Goal: Communication & Community: Connect with others

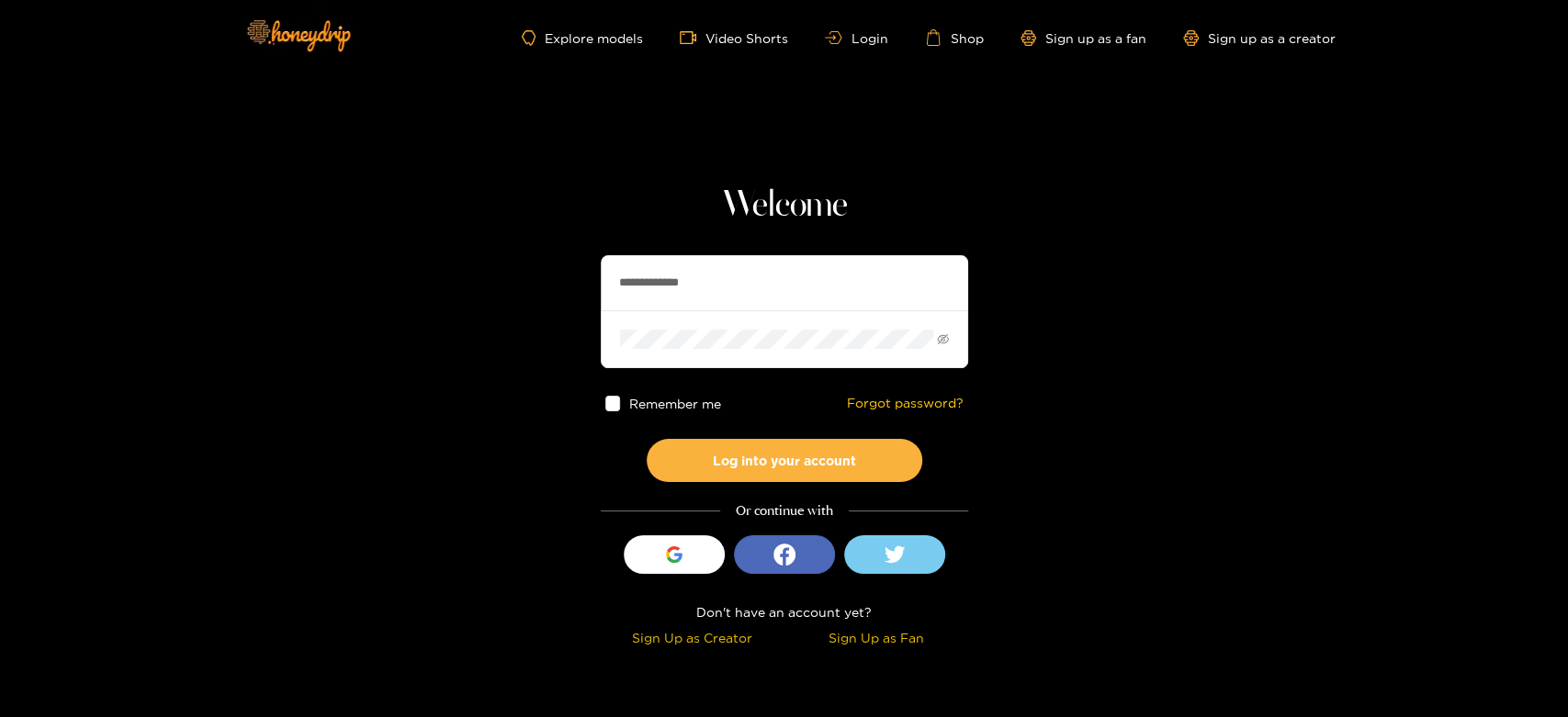
drag, startPoint x: 739, startPoint y: 283, endPoint x: 569, endPoint y: 281, distance: 170.0
click at [569, 281] on section "**********" at bounding box center [784, 326] width 1568 height 652
paste input "text"
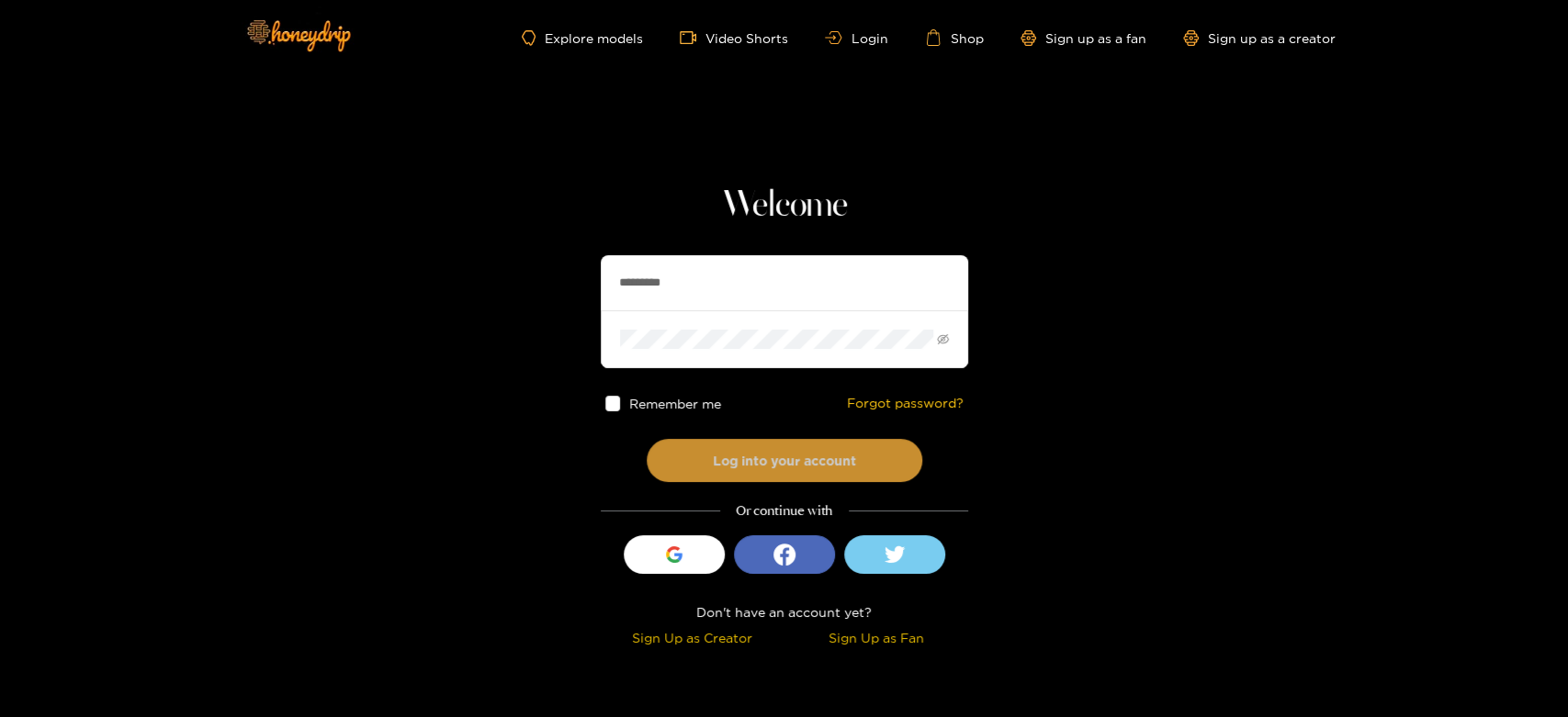
type input "*********"
click at [791, 475] on button "Log into your account" at bounding box center [784, 460] width 276 height 43
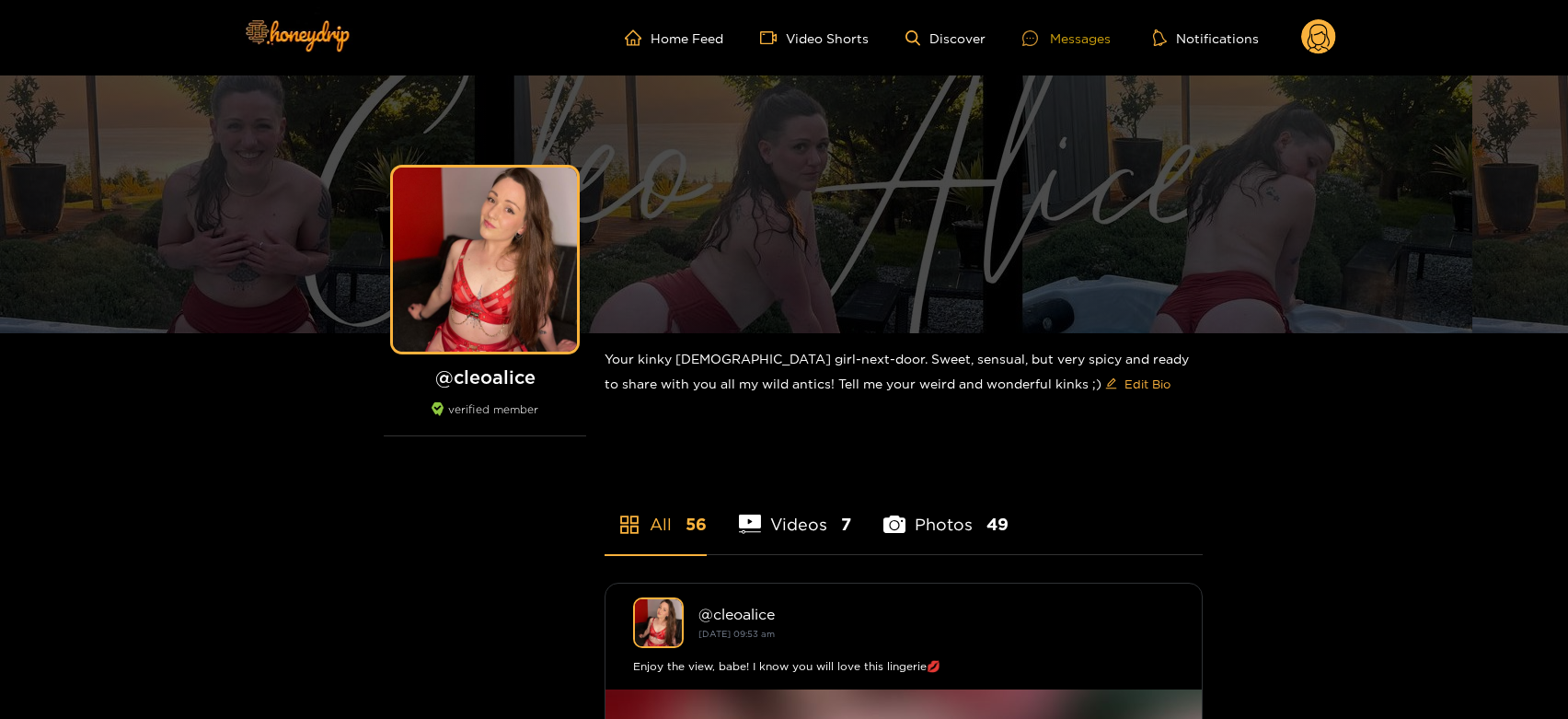
click at [1070, 35] on div "Messages" at bounding box center [1065, 38] width 88 height 21
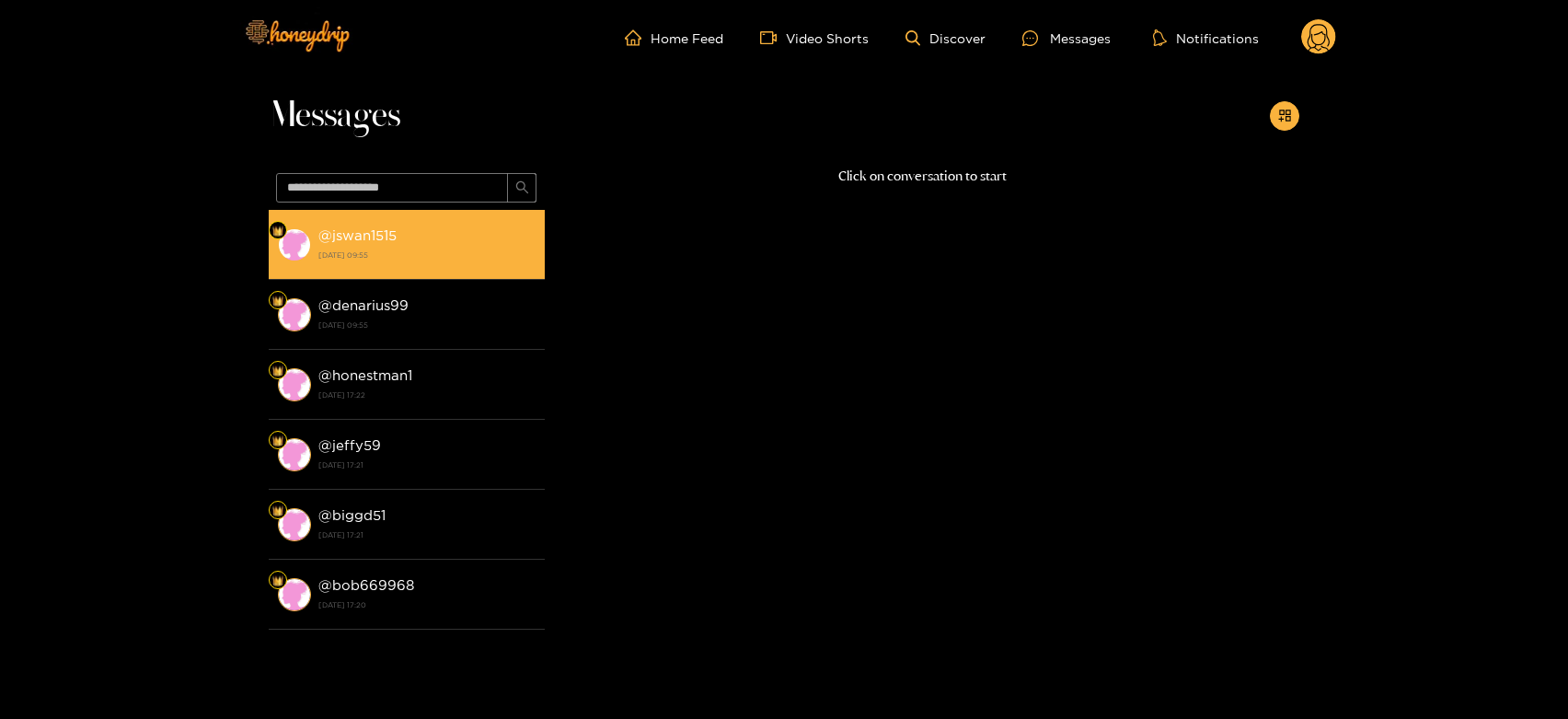
click at [432, 230] on div "@ jswan1515 [DATE] 09:55" at bounding box center [427, 244] width 217 height 42
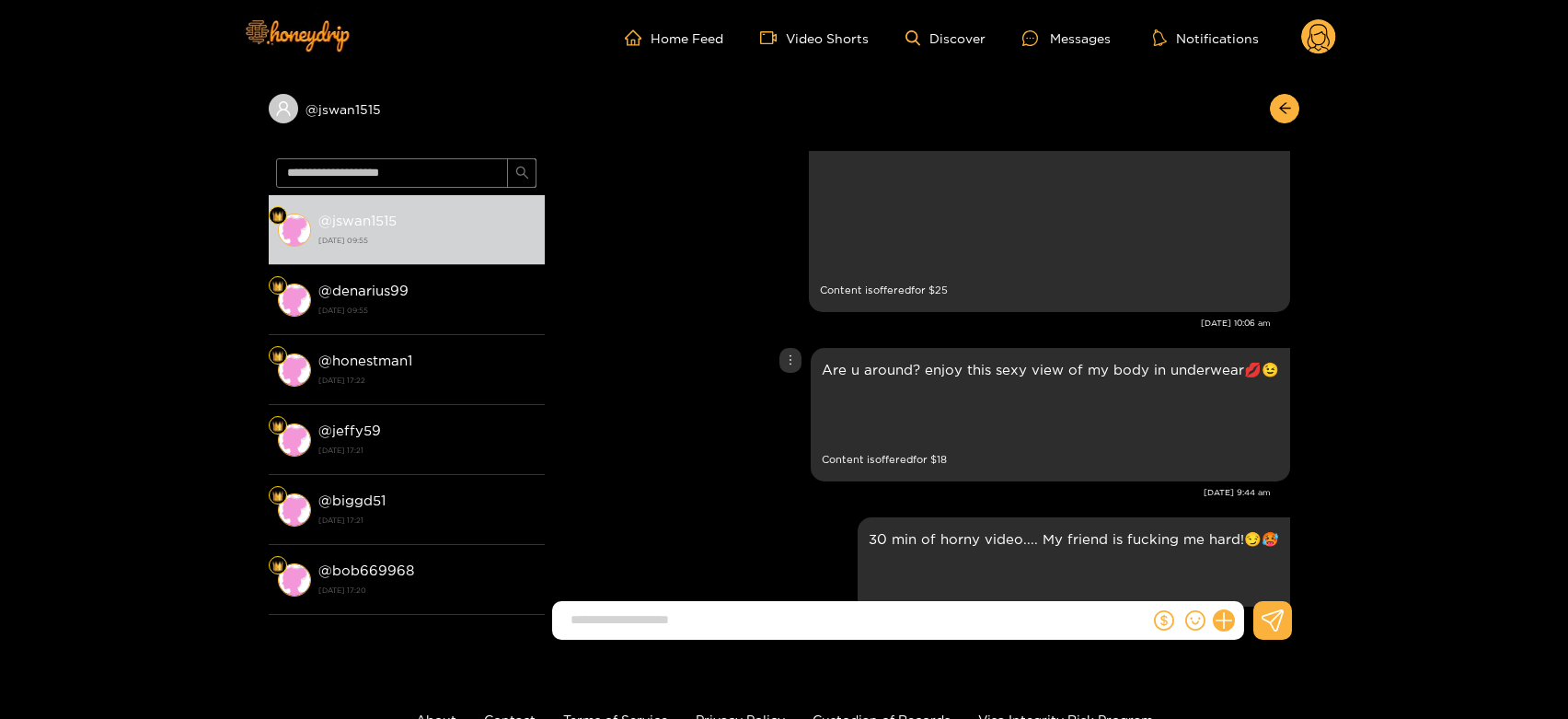
scroll to position [4131, 0]
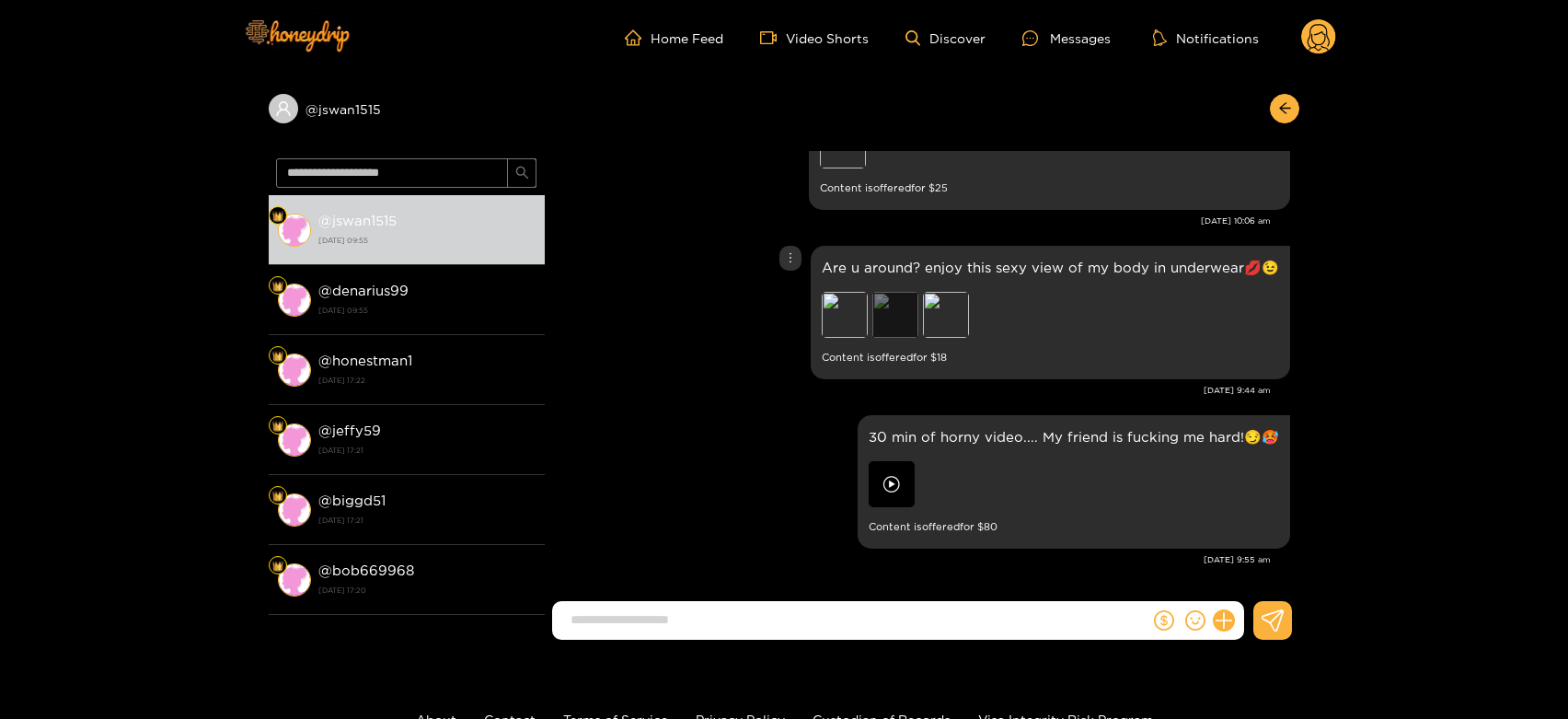
click at [908, 312] on div "Preview" at bounding box center [896, 315] width 46 height 46
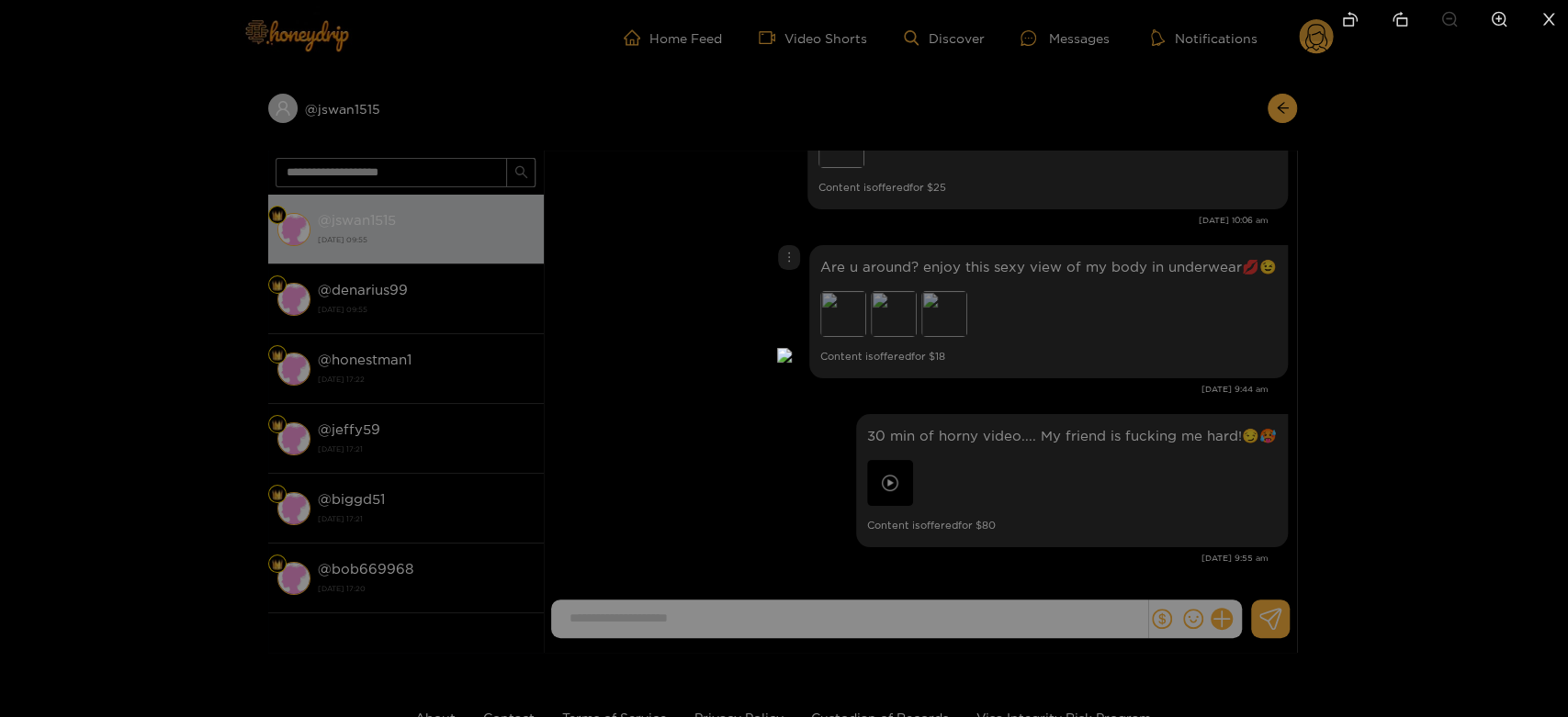
click at [1135, 378] on div at bounding box center [784, 358] width 1568 height 717
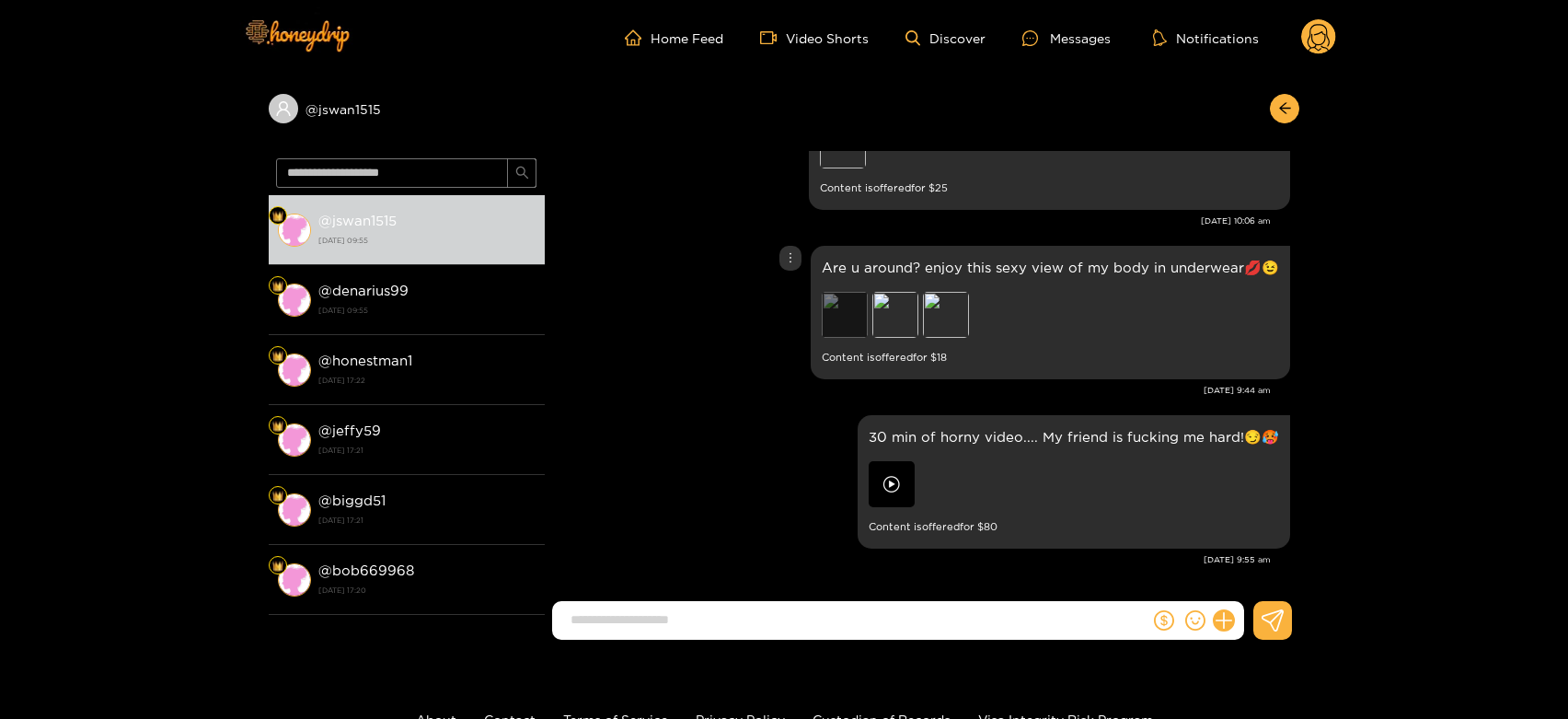
click at [841, 309] on div "Preview" at bounding box center [845, 315] width 46 height 46
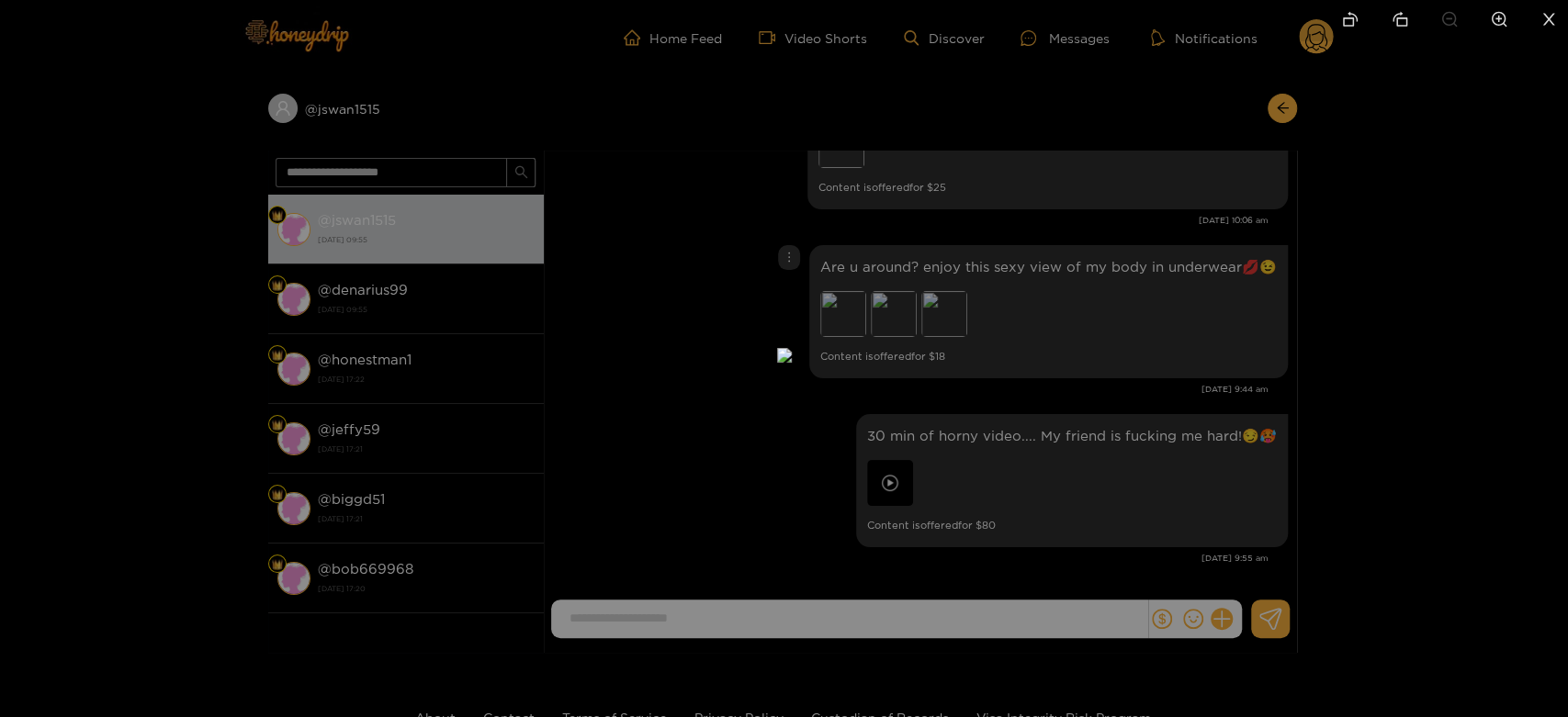
click at [1124, 397] on div at bounding box center [784, 358] width 1568 height 717
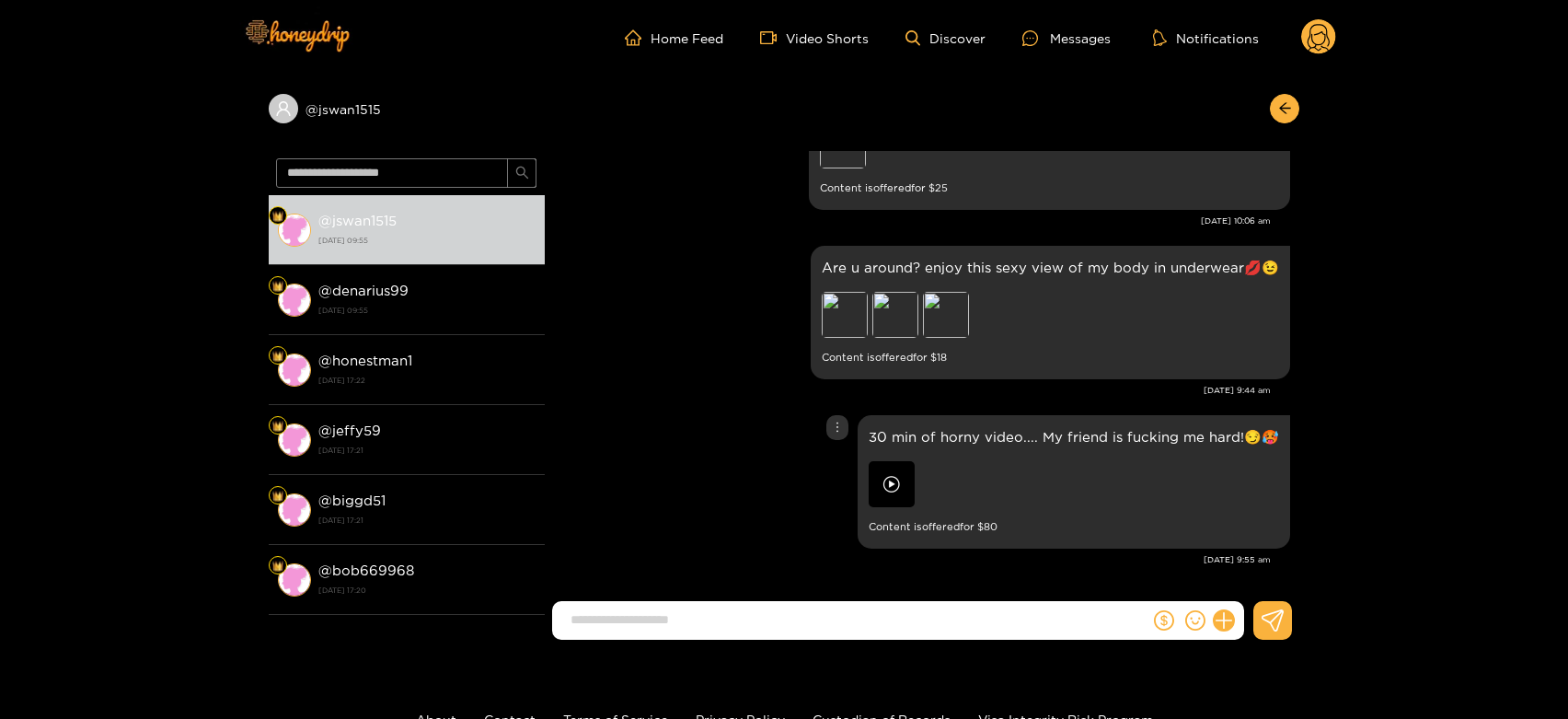
click at [891, 495] on img at bounding box center [892, 484] width 46 height 46
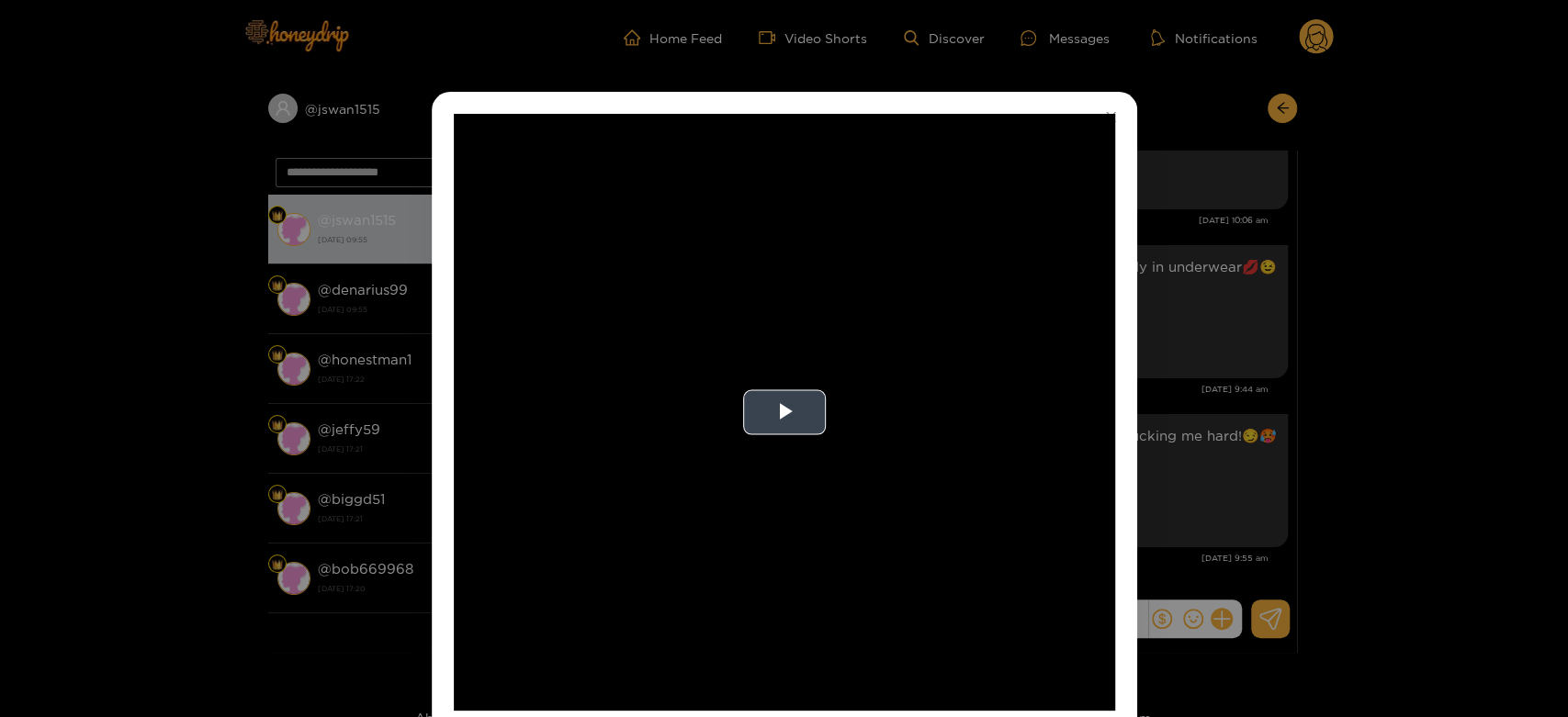
click at [816, 465] on video "Video Player" at bounding box center [784, 412] width 661 height 597
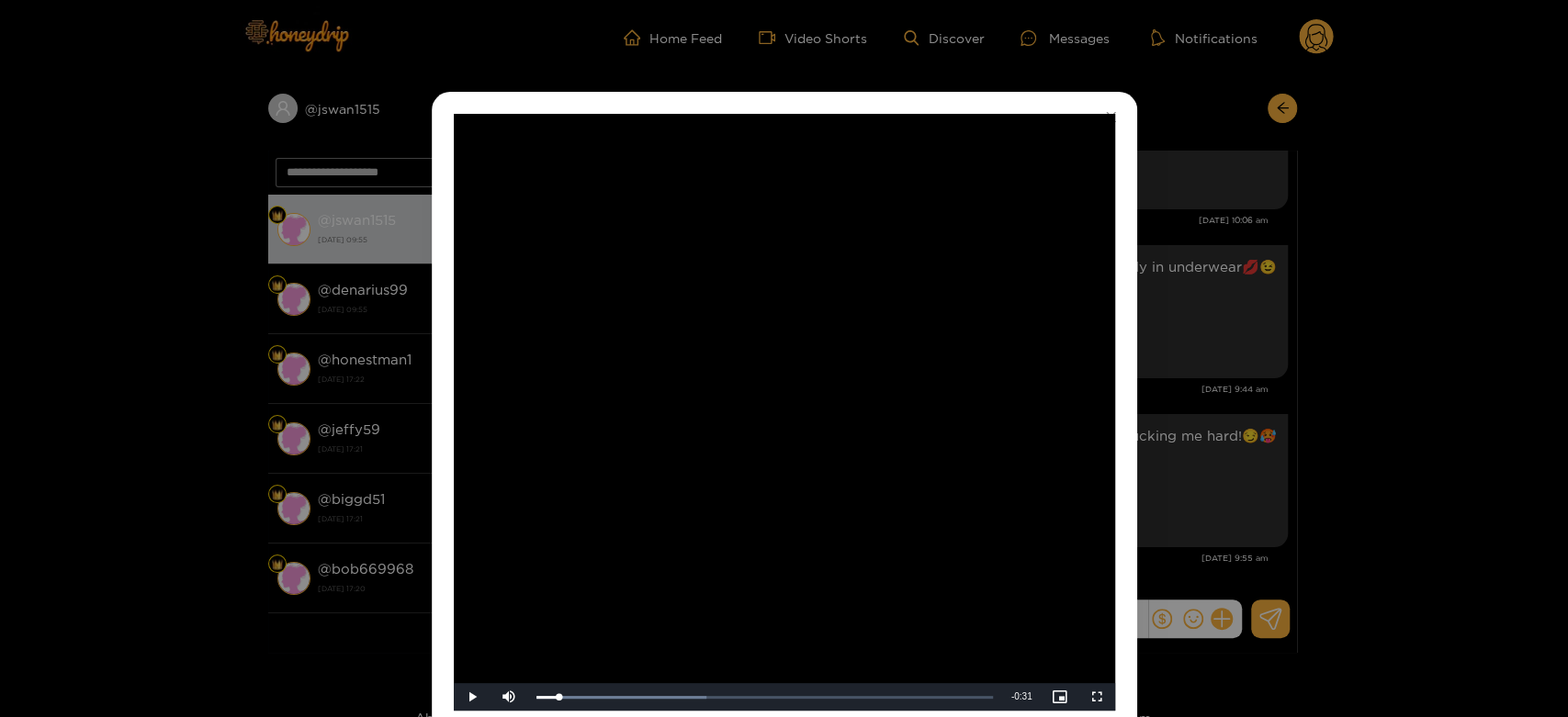
click at [1220, 431] on div "**********" at bounding box center [784, 358] width 1568 height 717
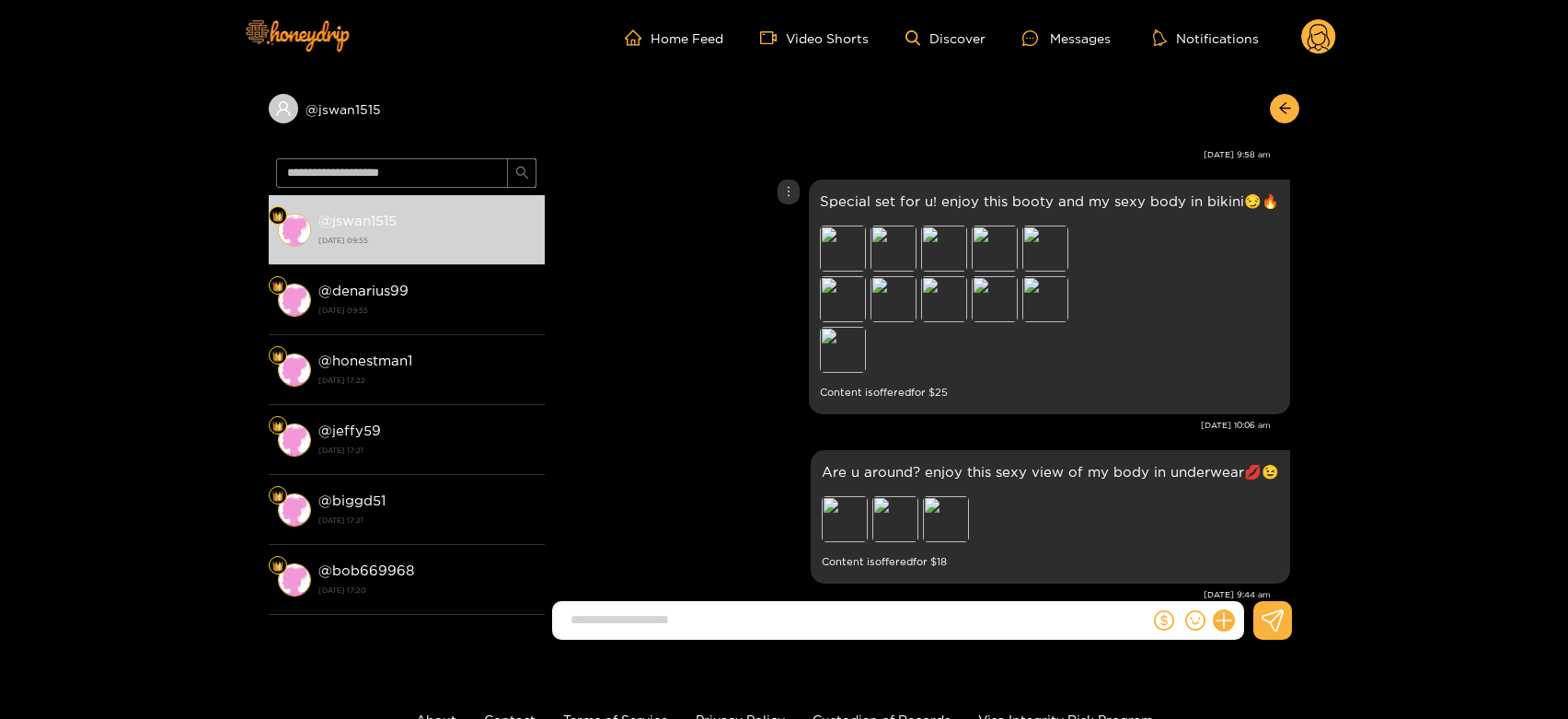
scroll to position [3824, 0]
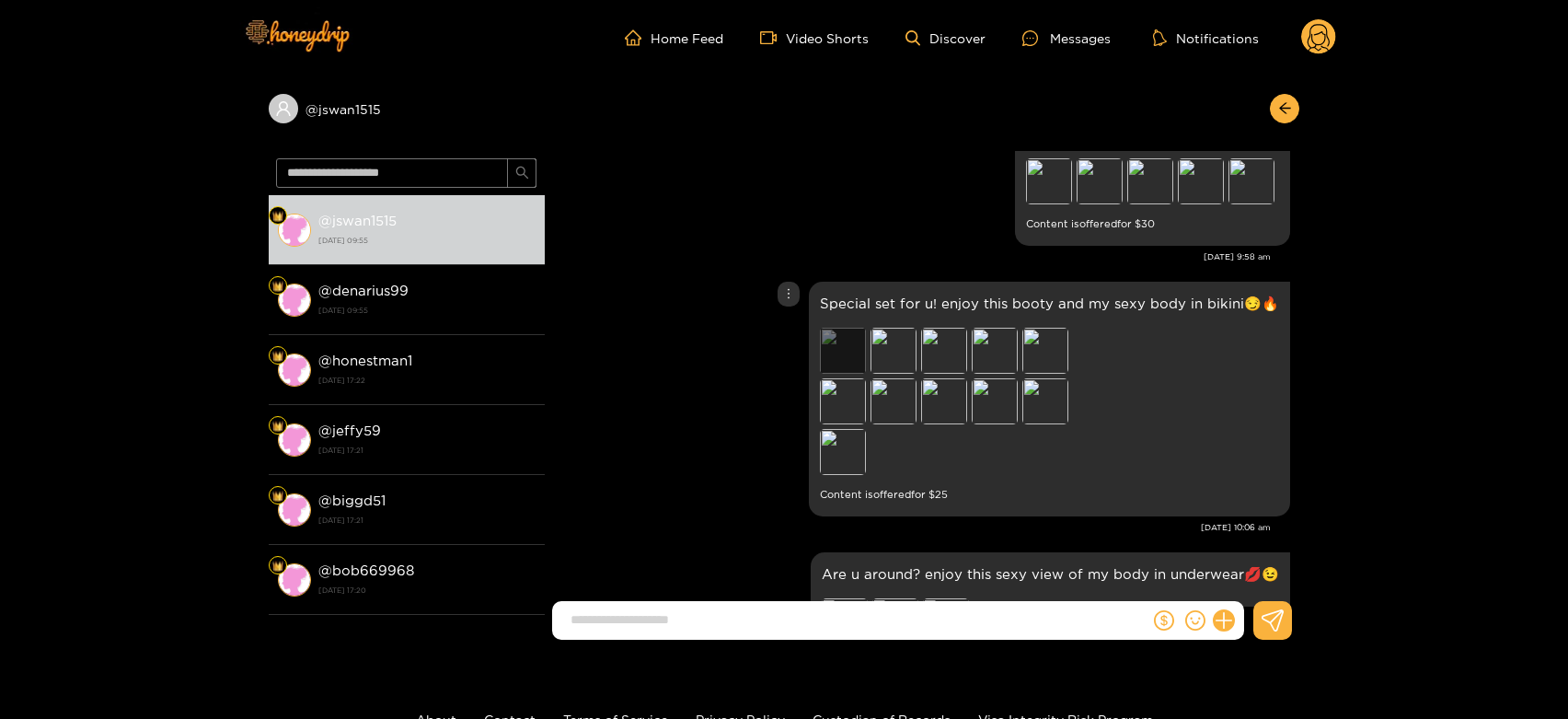
click at [852, 342] on div "Preview" at bounding box center [843, 351] width 46 height 46
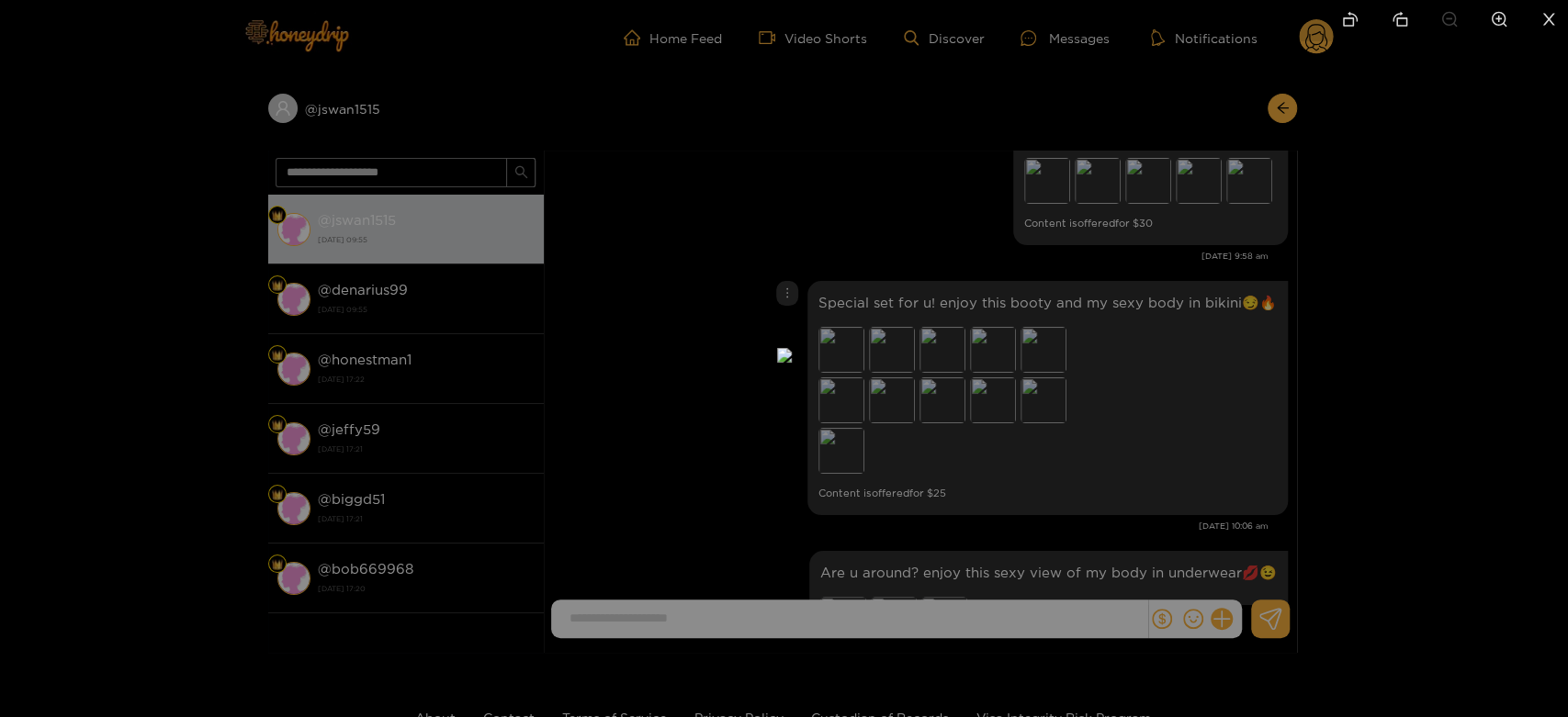
click at [791, 348] on img at bounding box center [784, 355] width 15 height 15
click at [1128, 350] on div at bounding box center [784, 358] width 1568 height 717
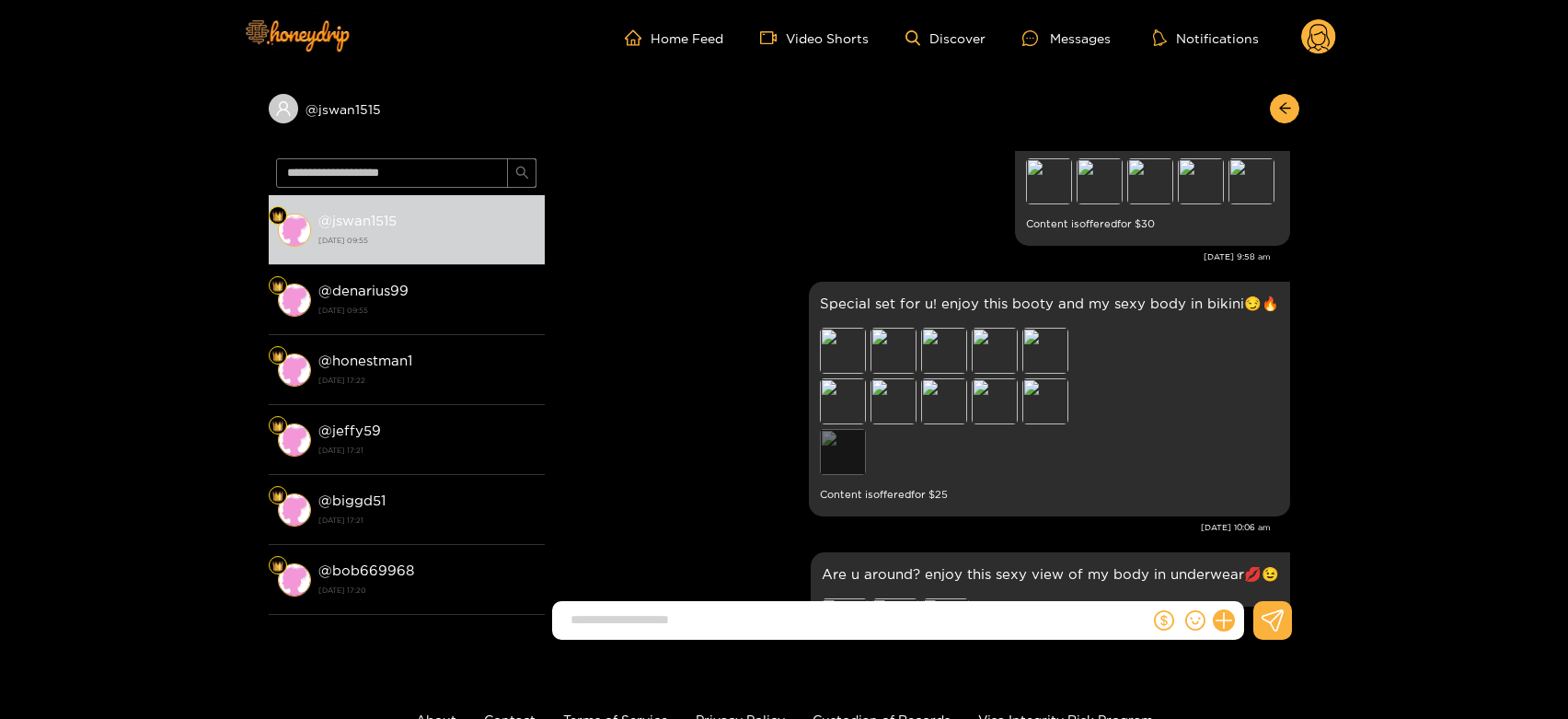
scroll to position [3518, 0]
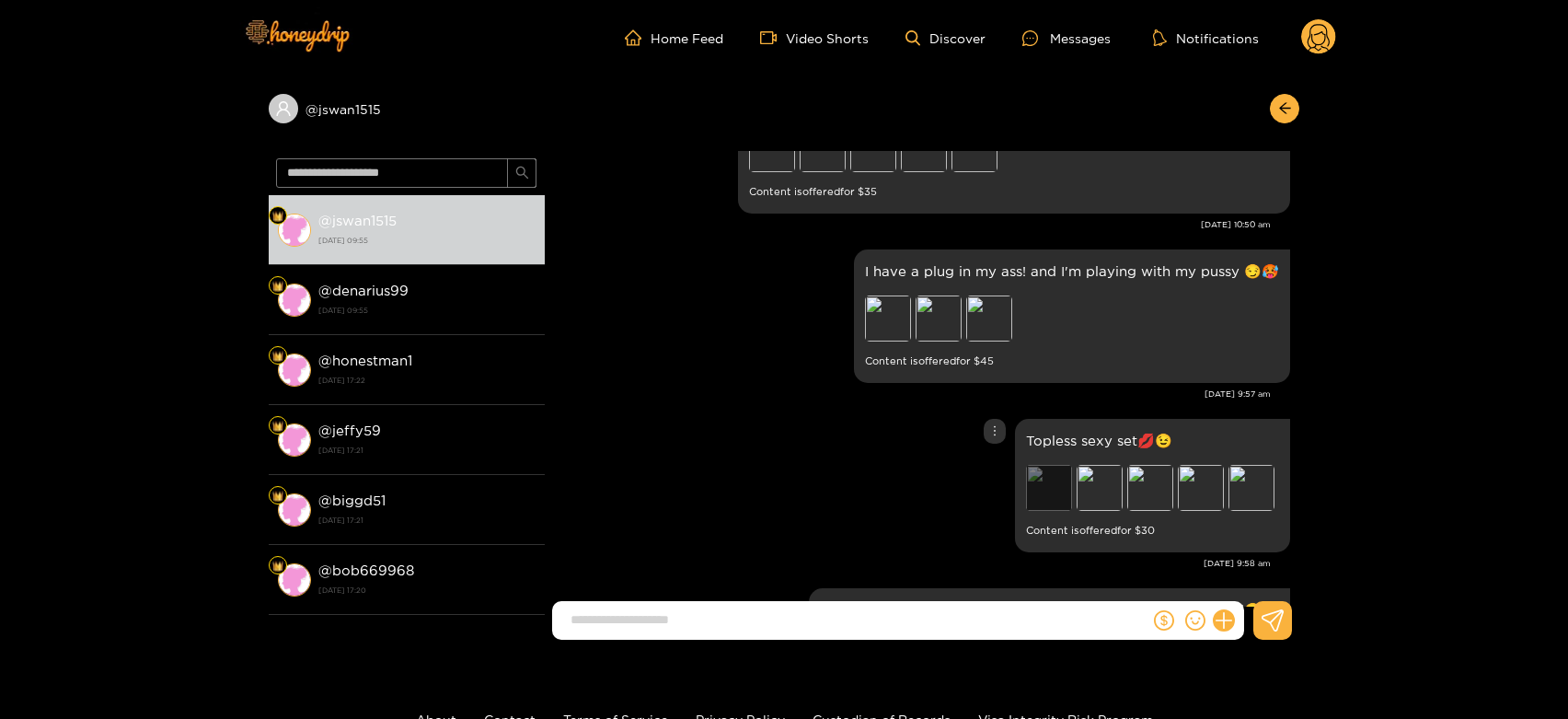
click at [1037, 479] on div "Preview" at bounding box center [1049, 488] width 46 height 46
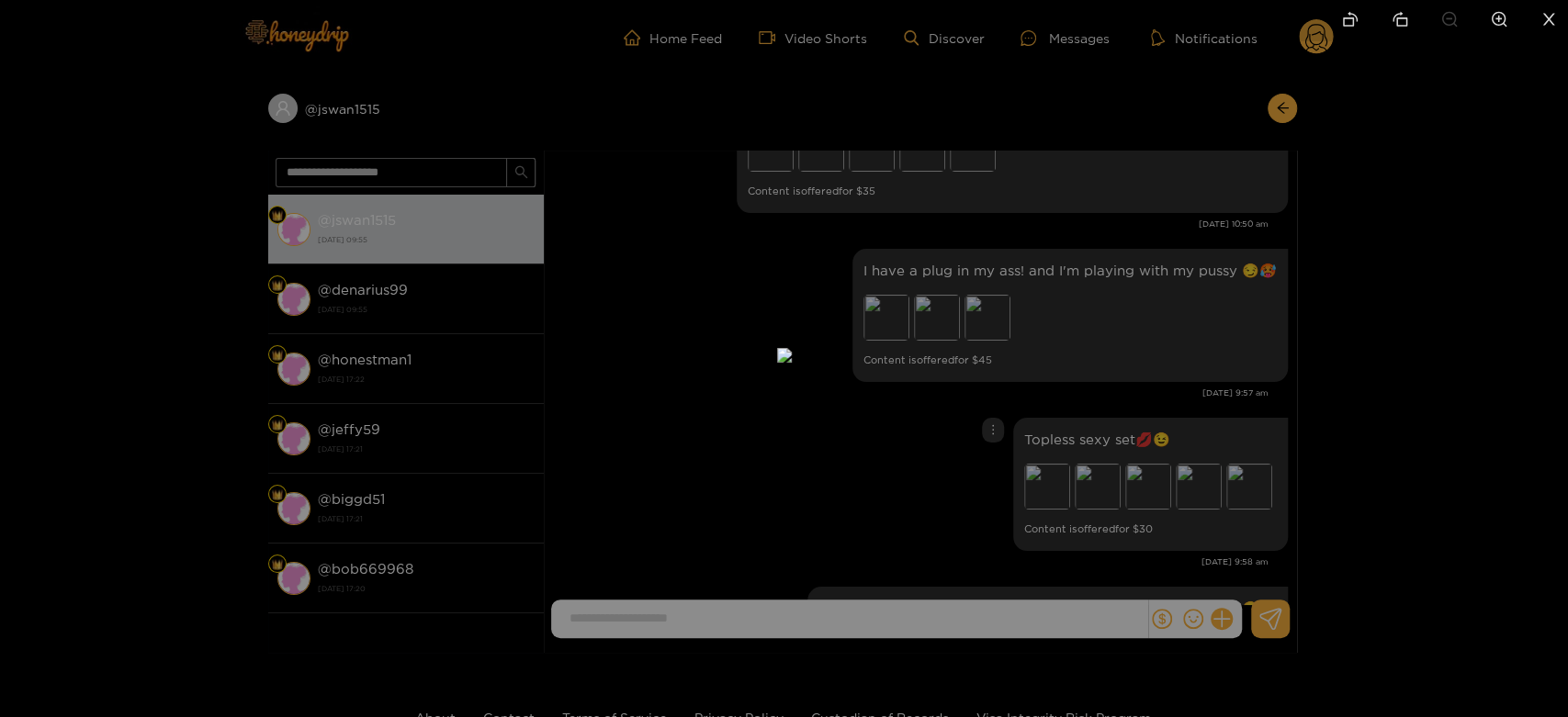
click at [1177, 464] on div at bounding box center [784, 358] width 1568 height 717
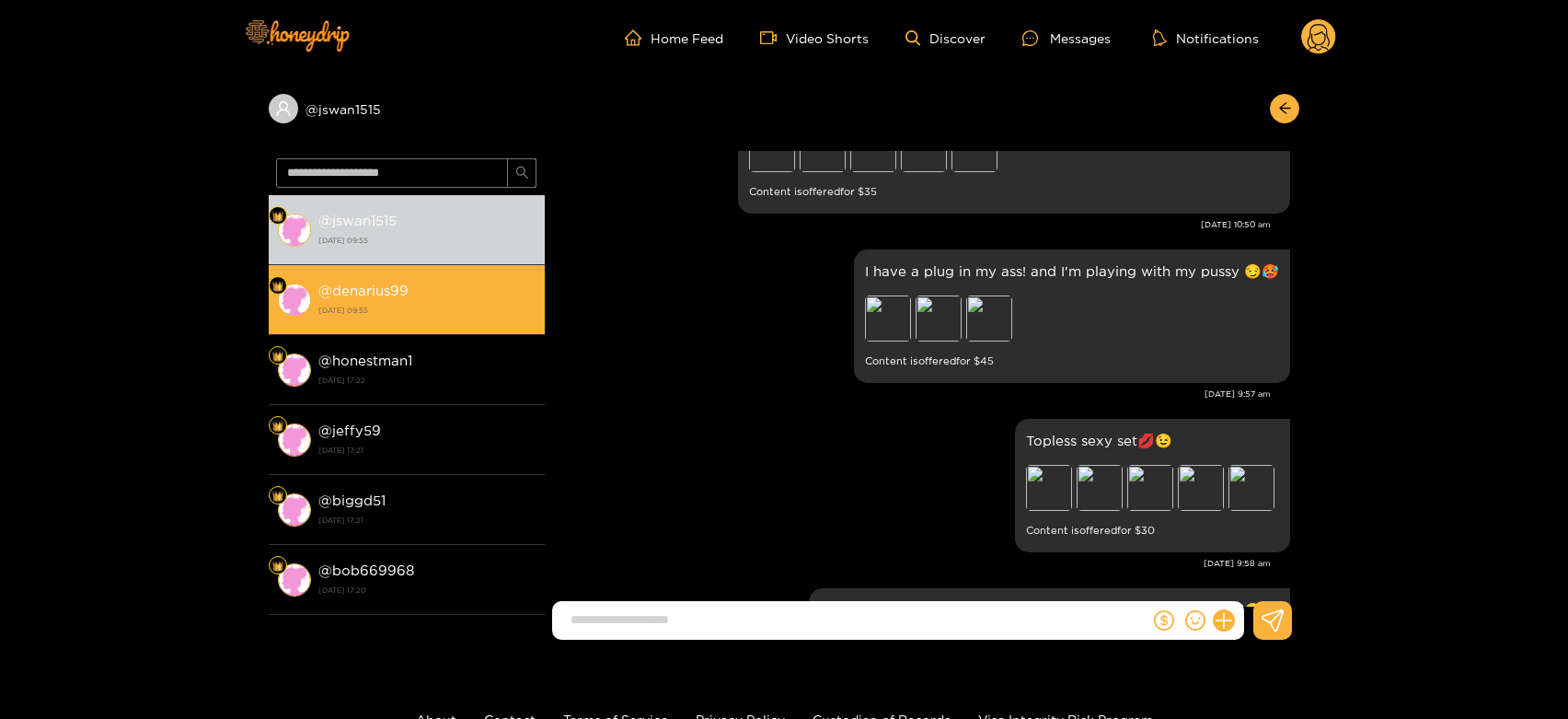
click at [375, 289] on strong "@ denarius99" at bounding box center [363, 290] width 90 height 16
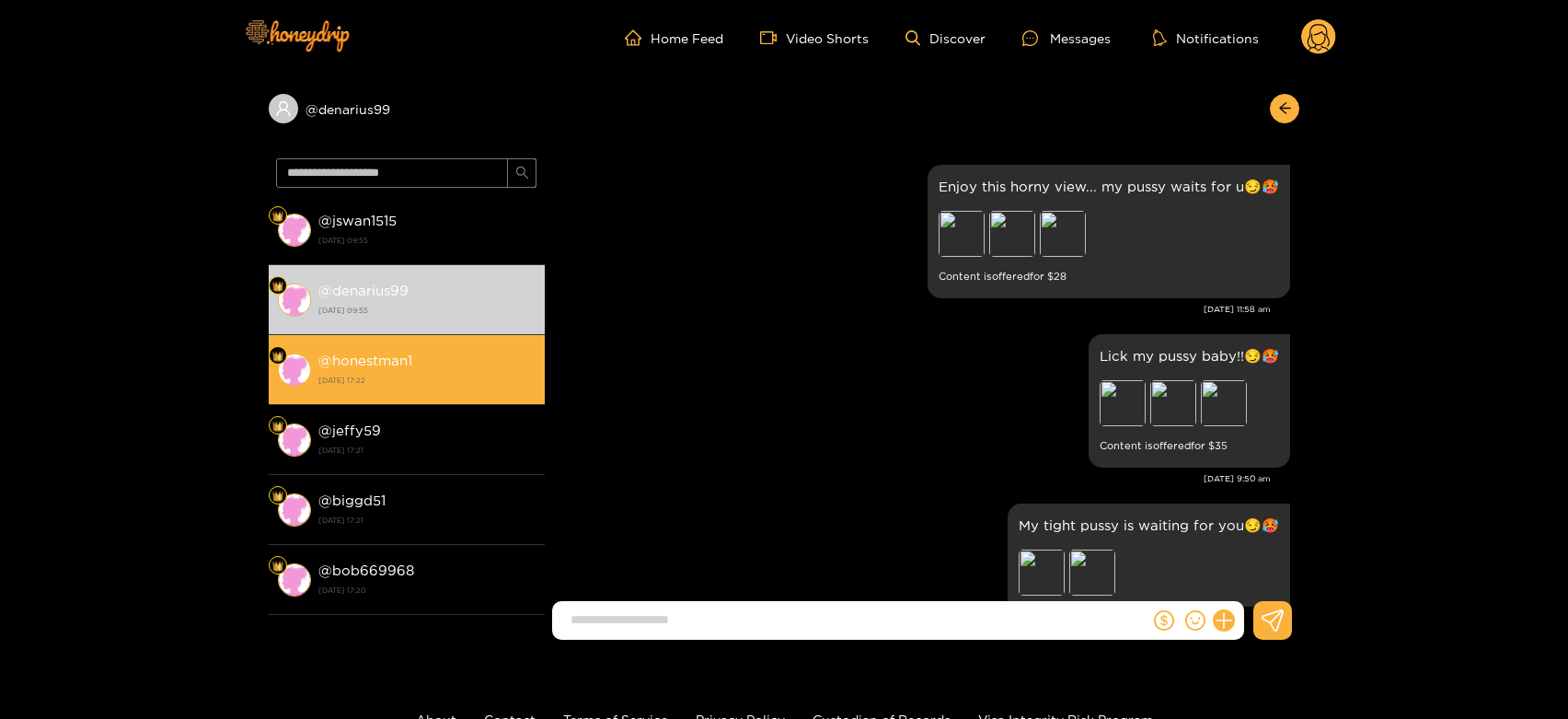
scroll to position [4131, 0]
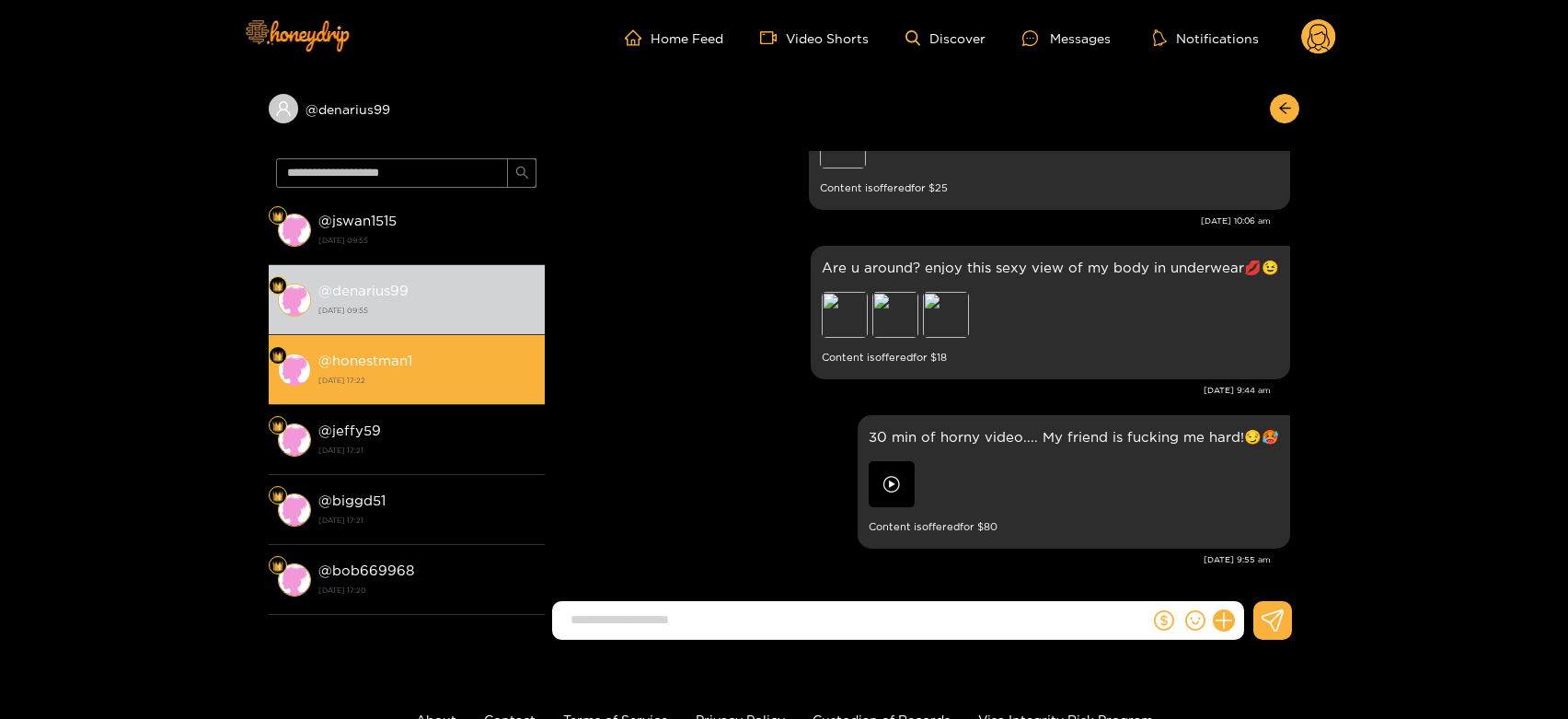
click at [500, 357] on div "@ honestman1 21 August 2025 17:22" at bounding box center [427, 369] width 217 height 42
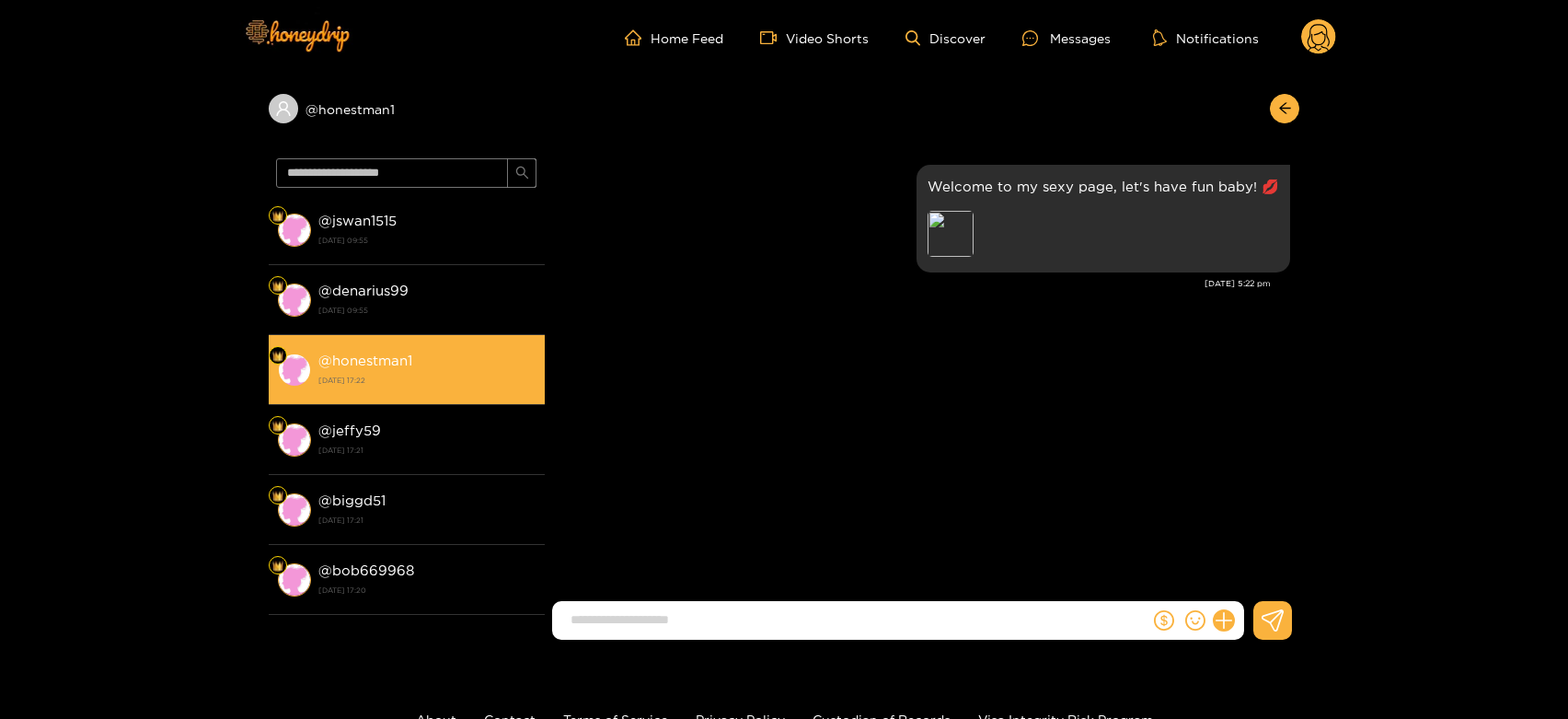
click at [443, 395] on li "@ honestman1 21 August 2025 17:22" at bounding box center [407, 369] width 276 height 70
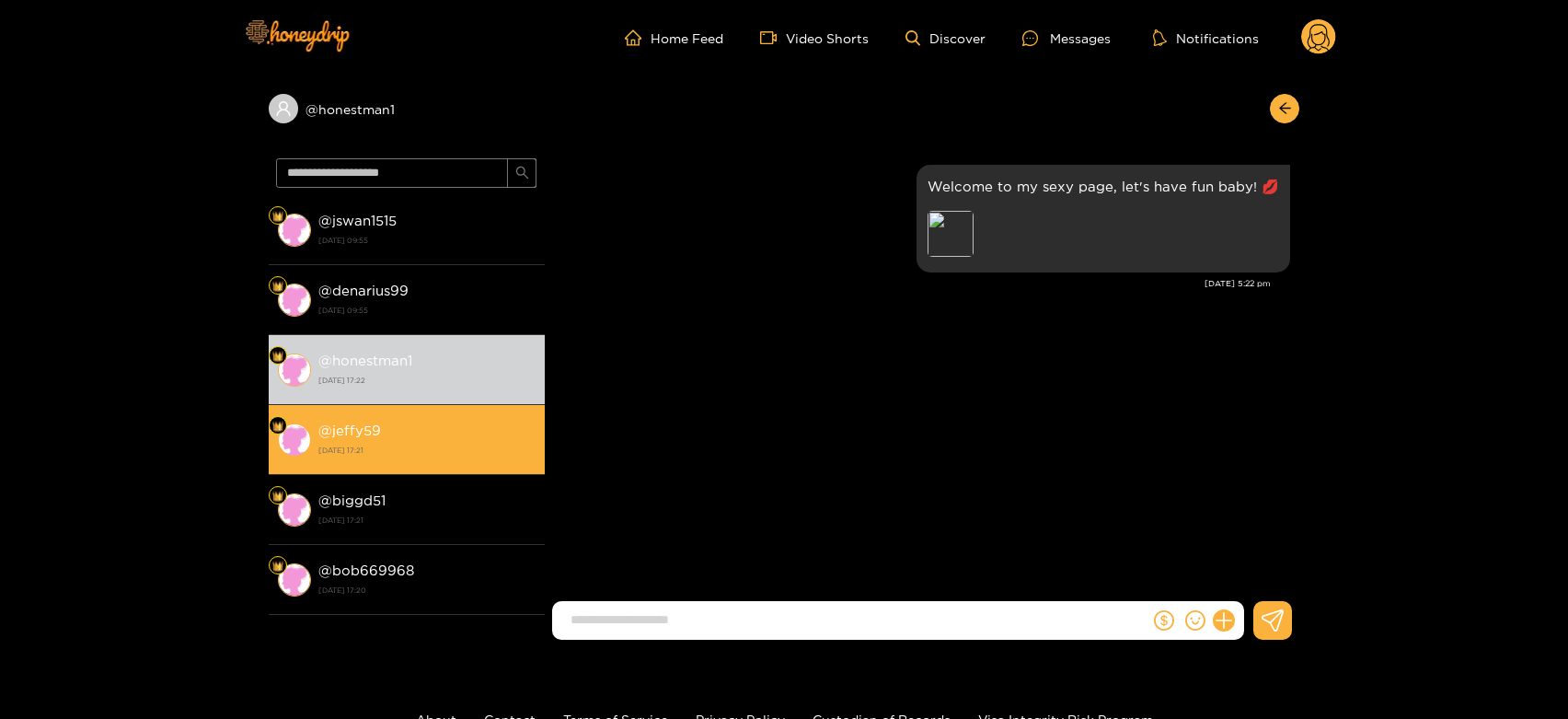
click at [431, 424] on div "@ jeffy59 21 August 2025 17:21" at bounding box center [427, 439] width 217 height 42
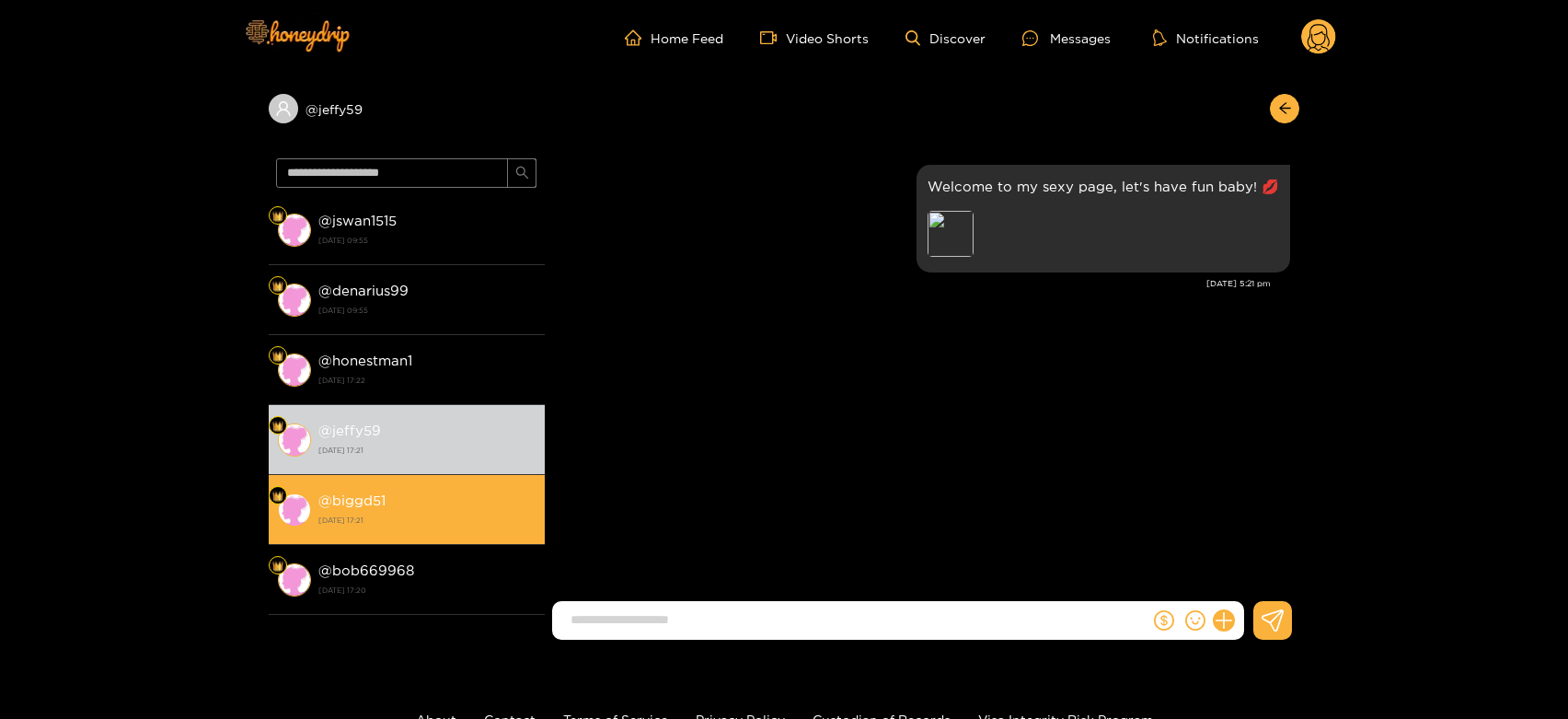
click at [447, 494] on div "@ biggd51 21 August 2025 17:21" at bounding box center [427, 509] width 217 height 42
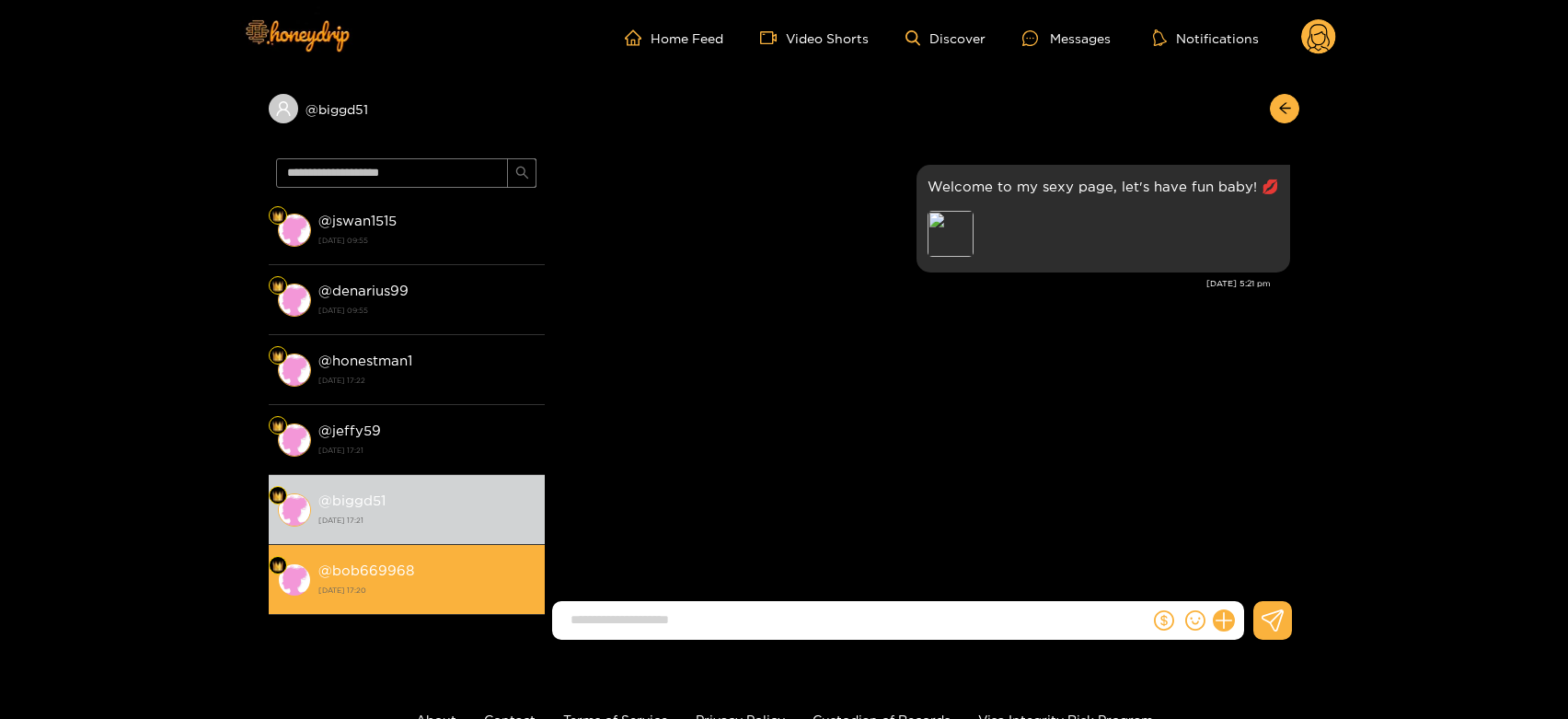
click at [411, 559] on div "@ bob669968 21 August 2025 17:20" at bounding box center [427, 579] width 217 height 42
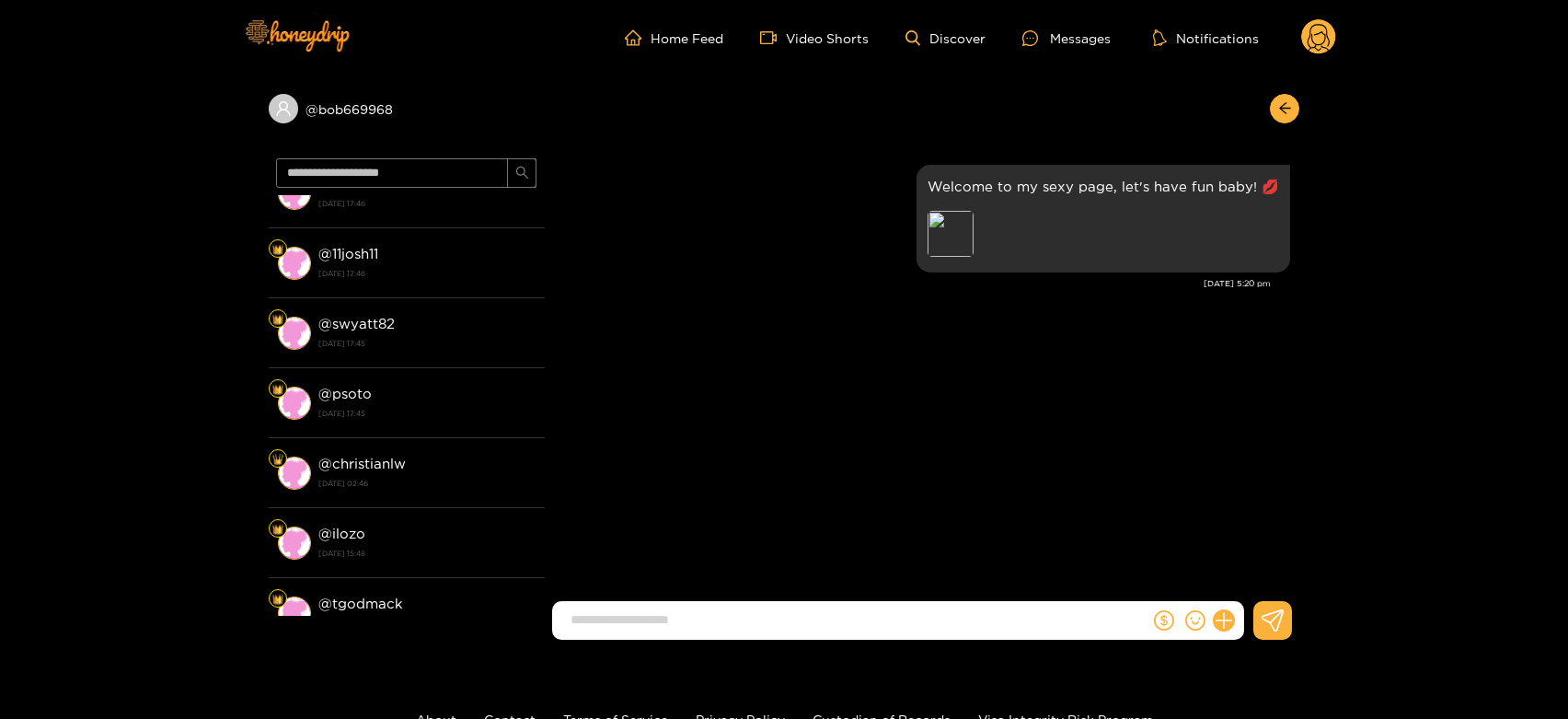
scroll to position [1326, 0]
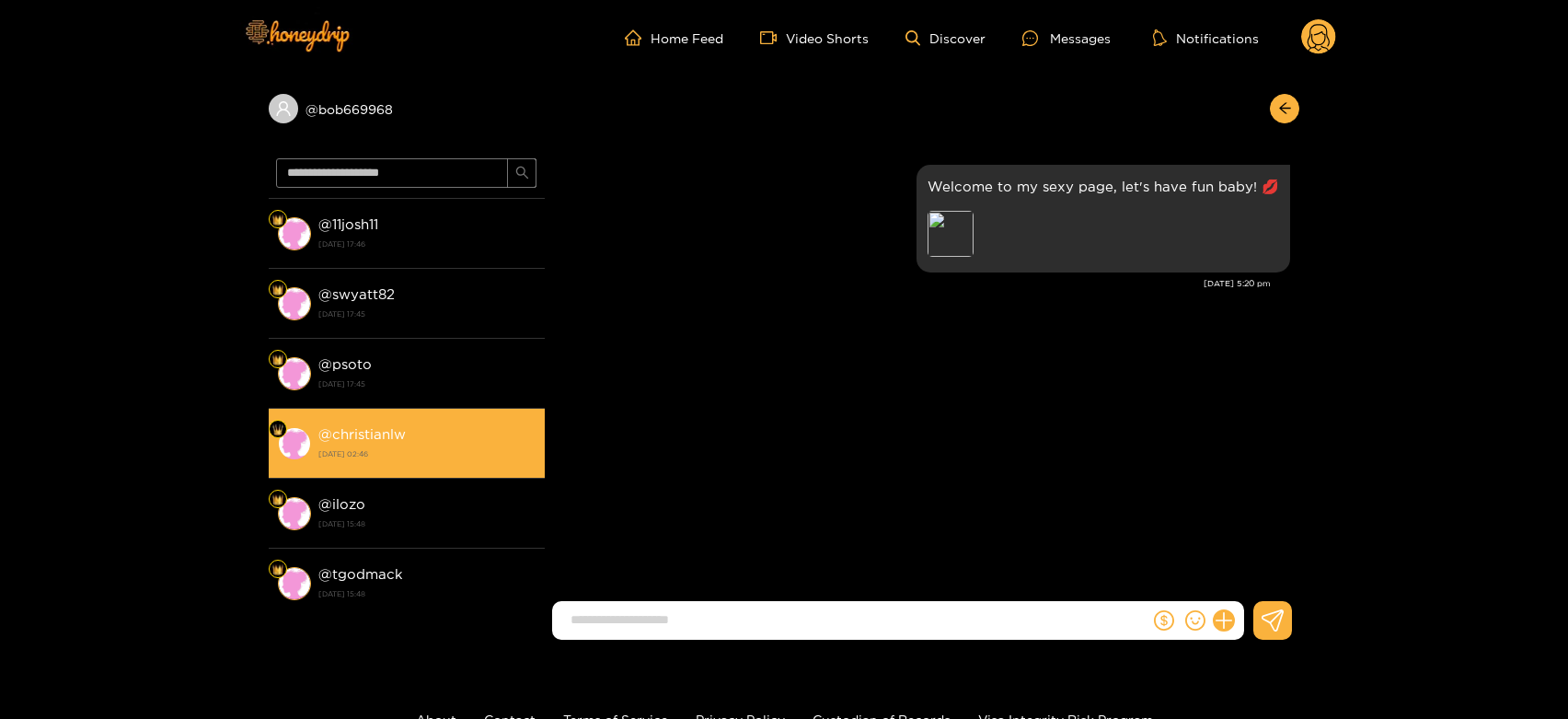
click at [428, 445] on strong "8 August 2025 02:46" at bounding box center [427, 454] width 217 height 17
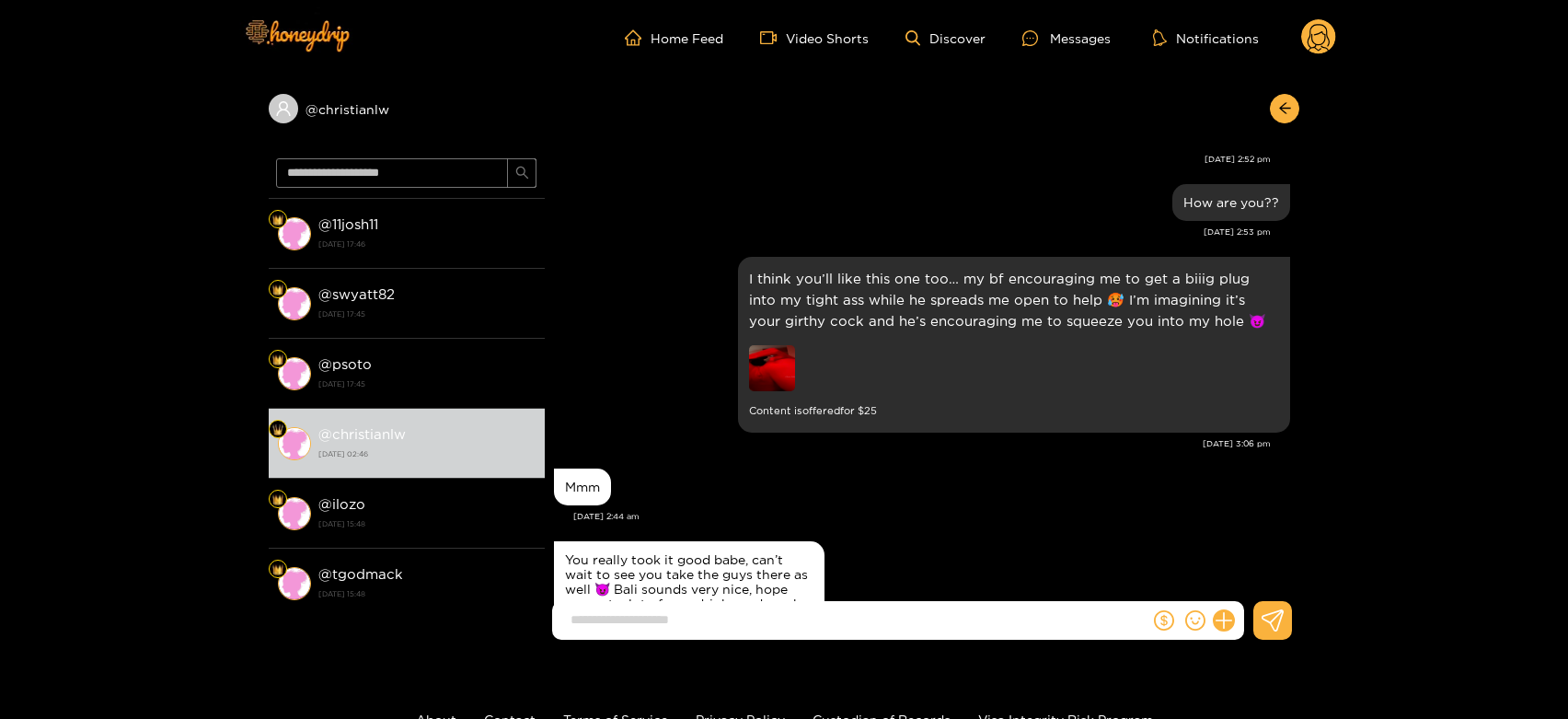
scroll to position [2472, 0]
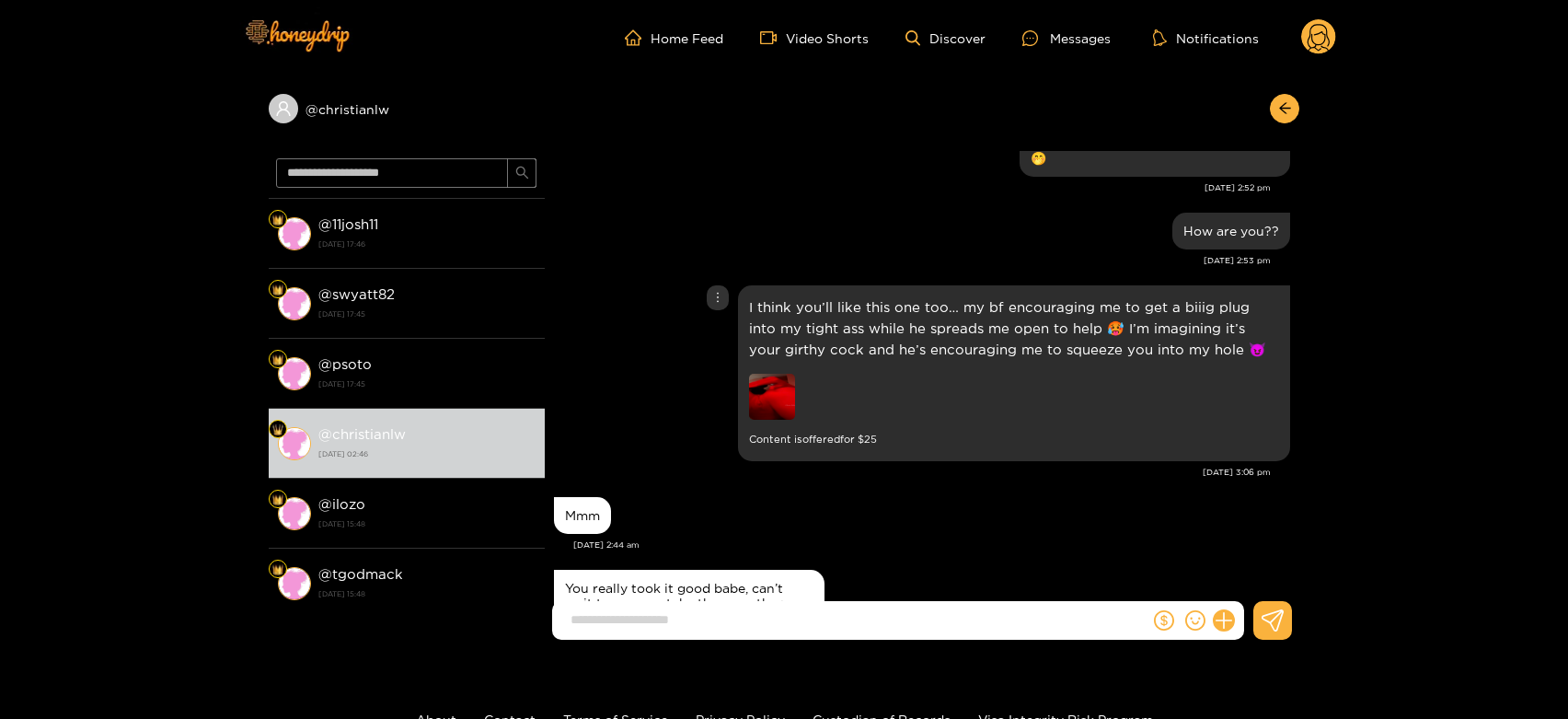
click at [778, 374] on img at bounding box center [772, 397] width 46 height 46
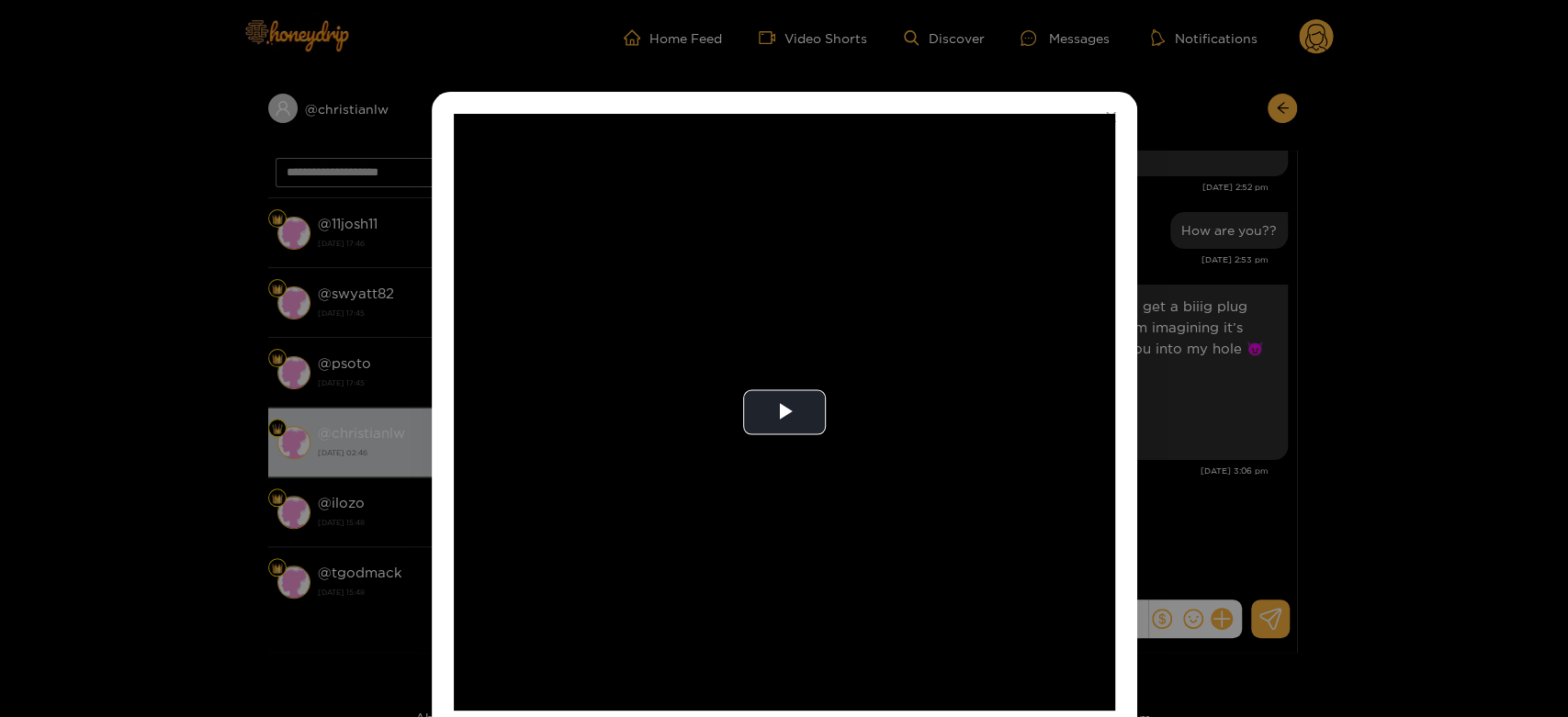
click at [777, 365] on video "Video Player" at bounding box center [784, 412] width 661 height 597
click at [843, 402] on video "Video Player" at bounding box center [784, 412] width 661 height 597
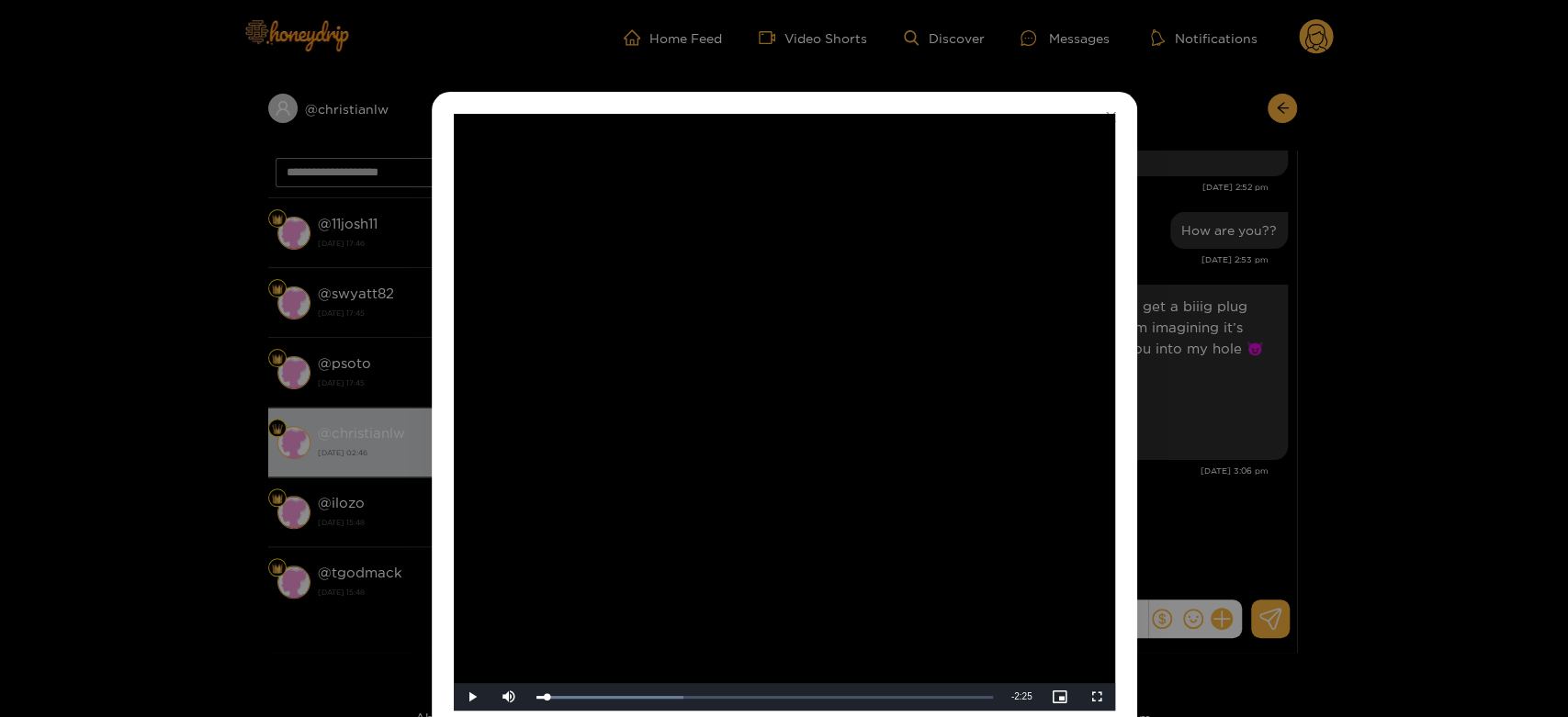
click at [1254, 365] on div "**********" at bounding box center [784, 358] width 1568 height 717
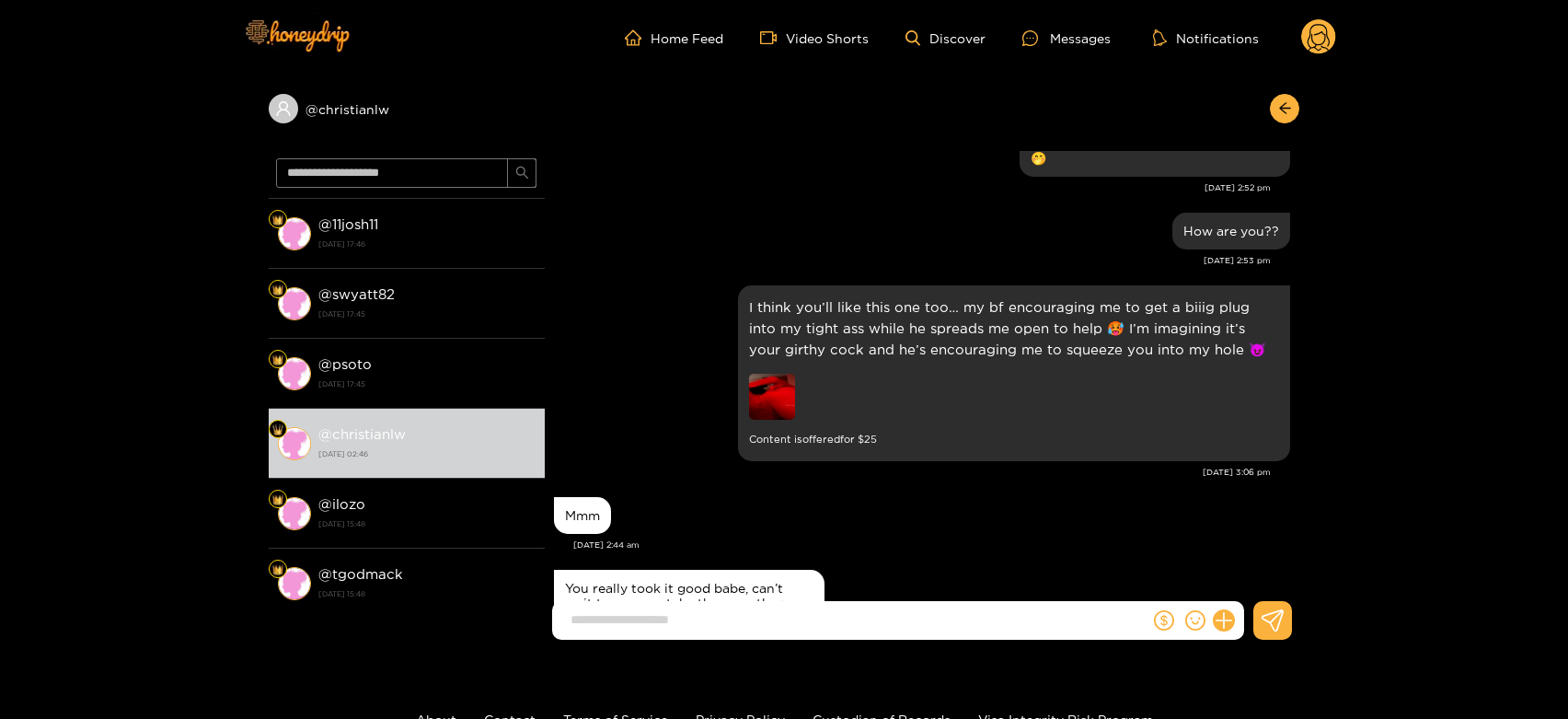
click at [1317, 34] on circle at bounding box center [1319, 37] width 35 height 35
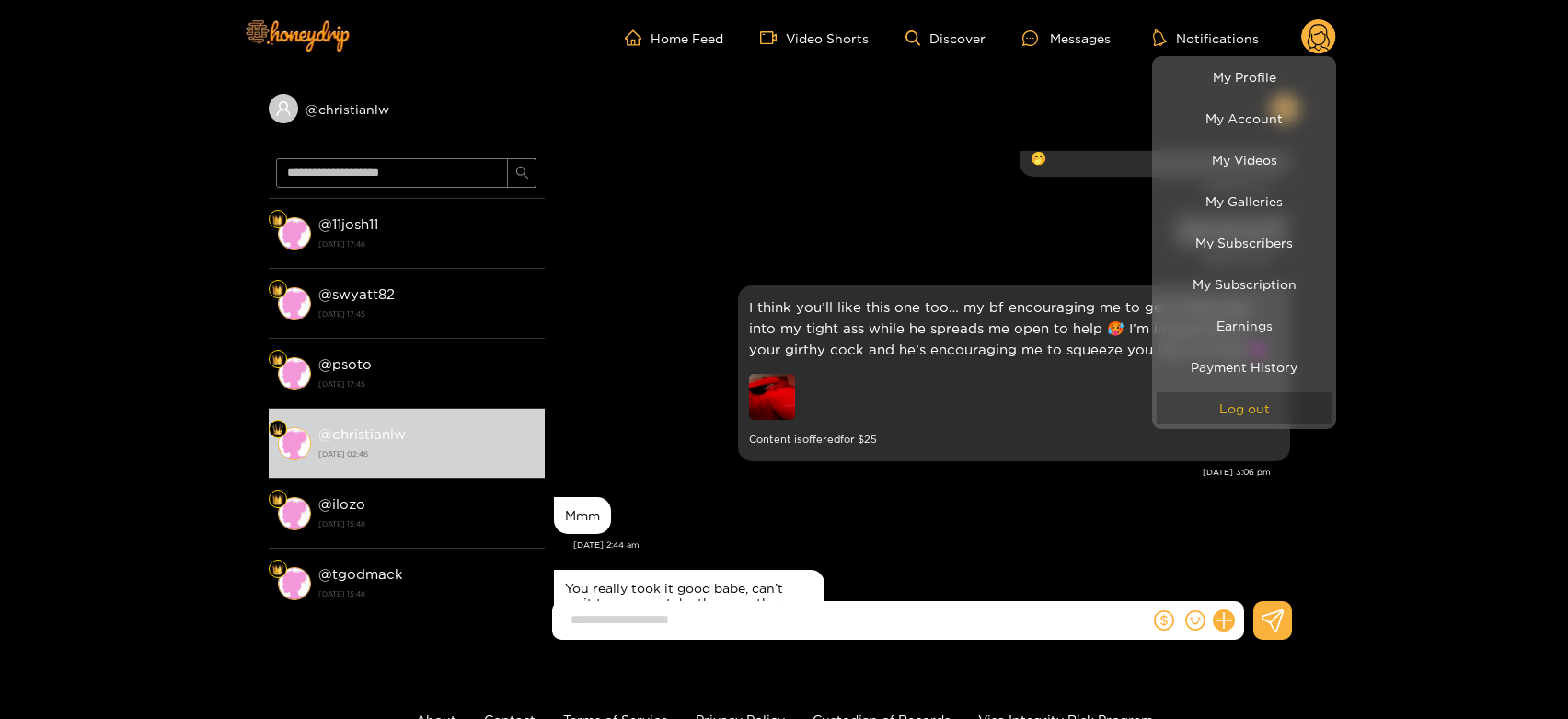
click at [1271, 406] on button "Log out" at bounding box center [1243, 408] width 175 height 32
